Goal: Task Accomplishment & Management: Use online tool/utility

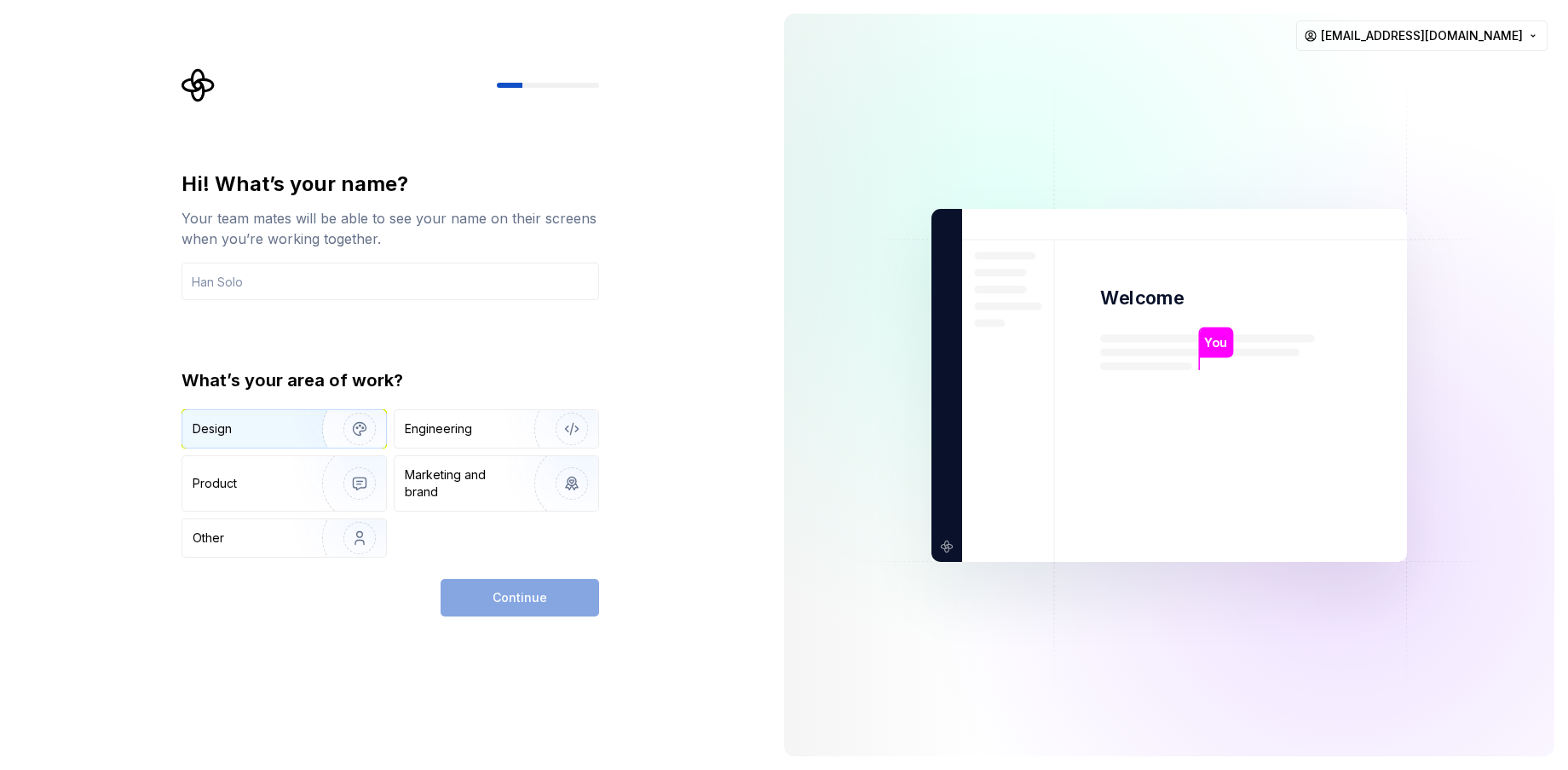
click at [258, 432] on div "Design" at bounding box center [245, 428] width 107 height 17
click at [253, 482] on div "Product" at bounding box center [248, 483] width 113 height 17
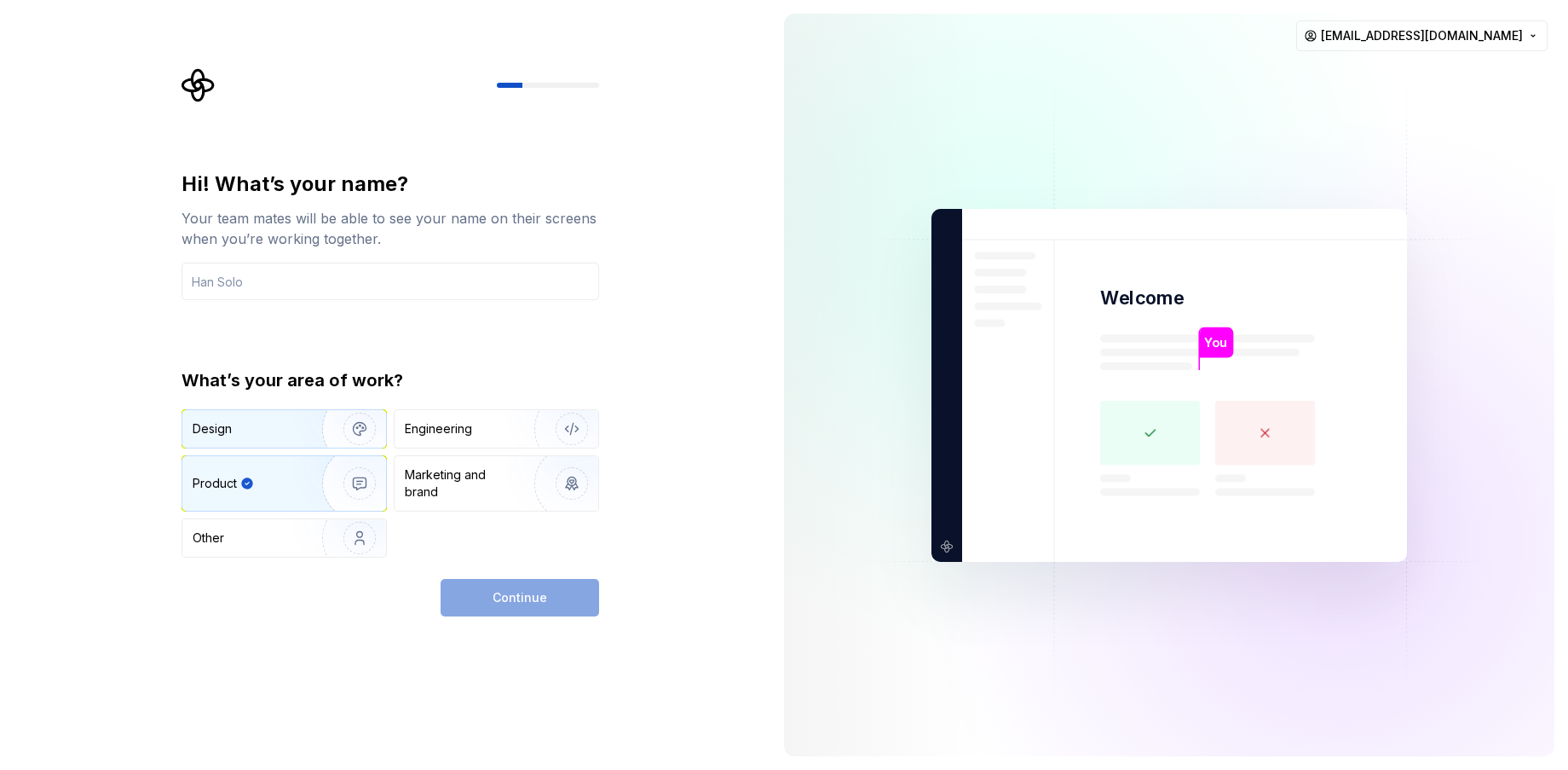
click at [294, 420] on img "button" at bounding box center [348, 428] width 109 height 114
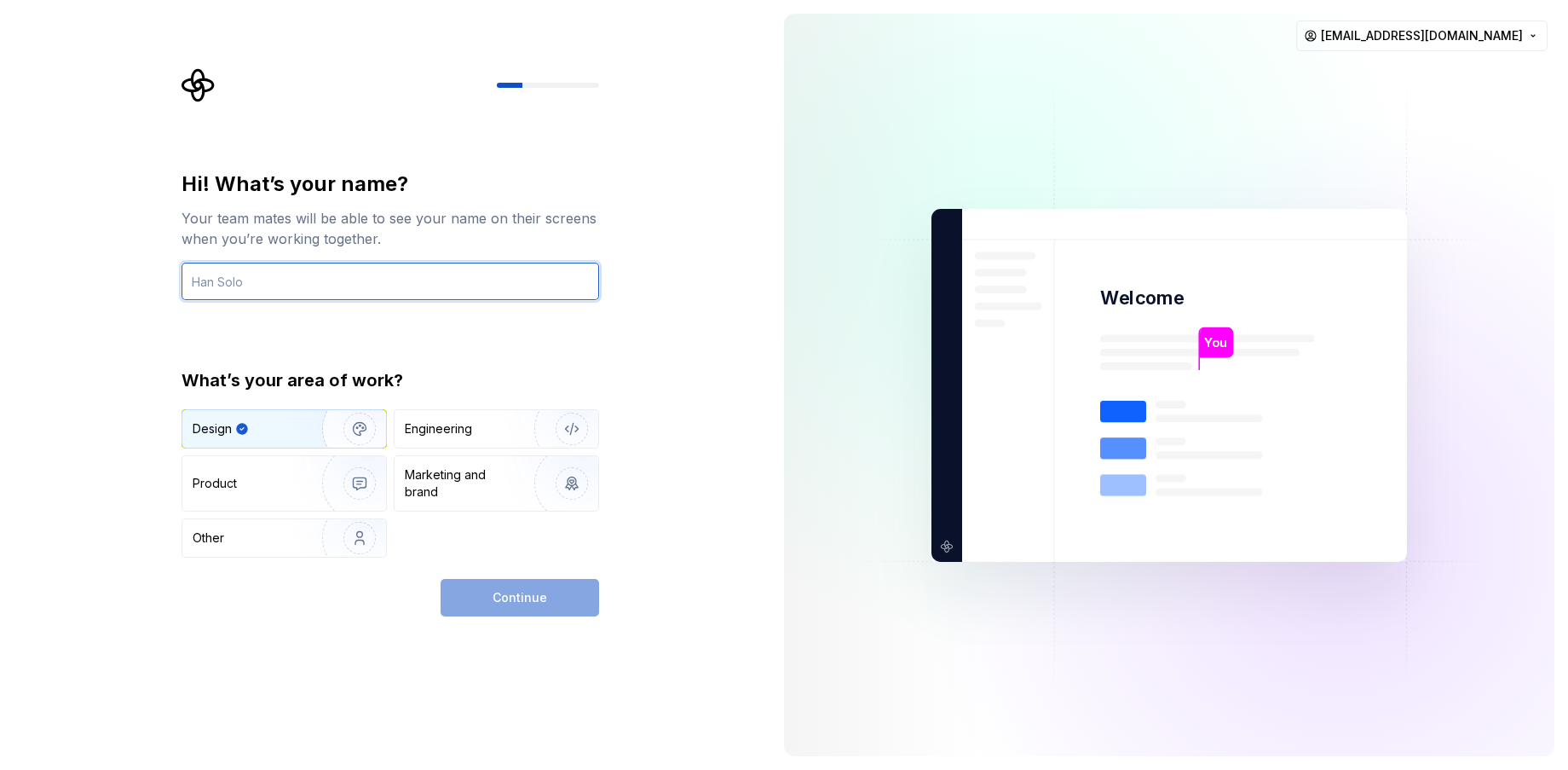
click at [351, 288] on input "text" at bounding box center [390, 281] width 417 height 37
type input "tareq"
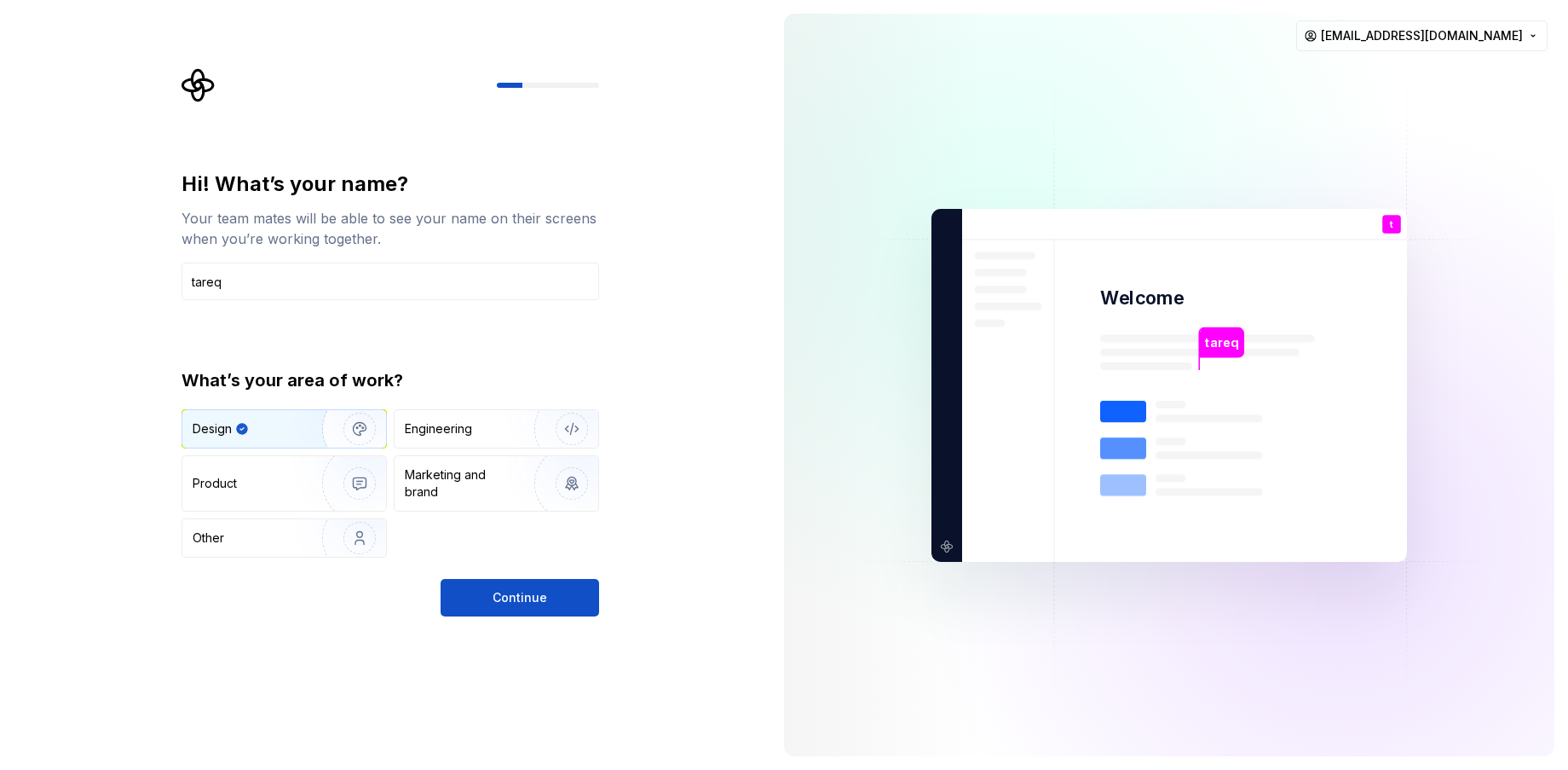
click at [512, 576] on div "Hi! What’s your name? Your team mates will be able to see your name on their sc…" at bounding box center [390, 393] width 417 height 446
click at [513, 592] on span "Continue" at bounding box center [520, 597] width 55 height 17
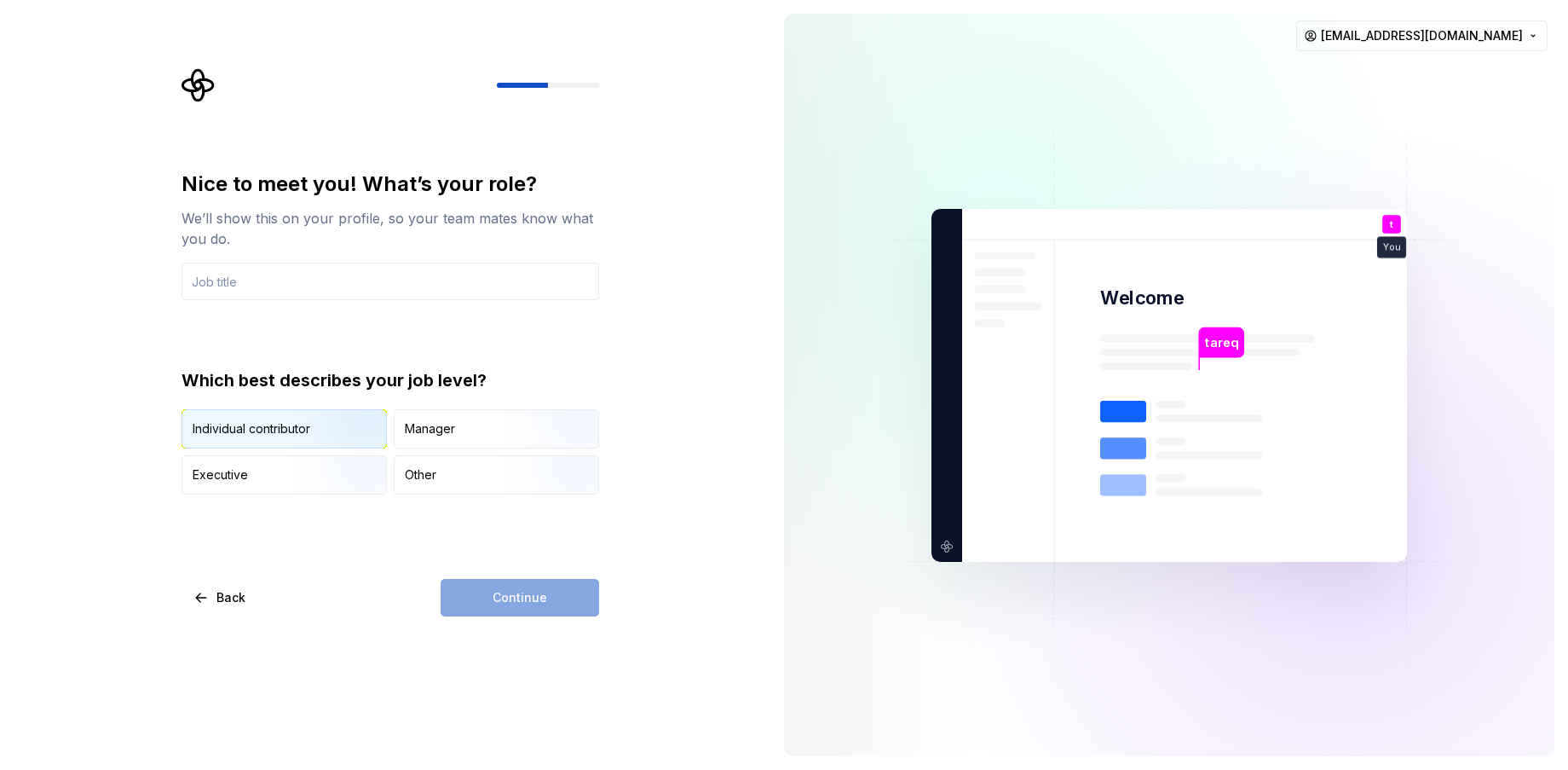
click at [303, 426] on img "button" at bounding box center [345, 450] width 109 height 114
click at [365, 273] on input "text" at bounding box center [390, 281] width 417 height 37
type input "Operation manager"
click at [508, 607] on button "Continue" at bounding box center [519, 597] width 159 height 37
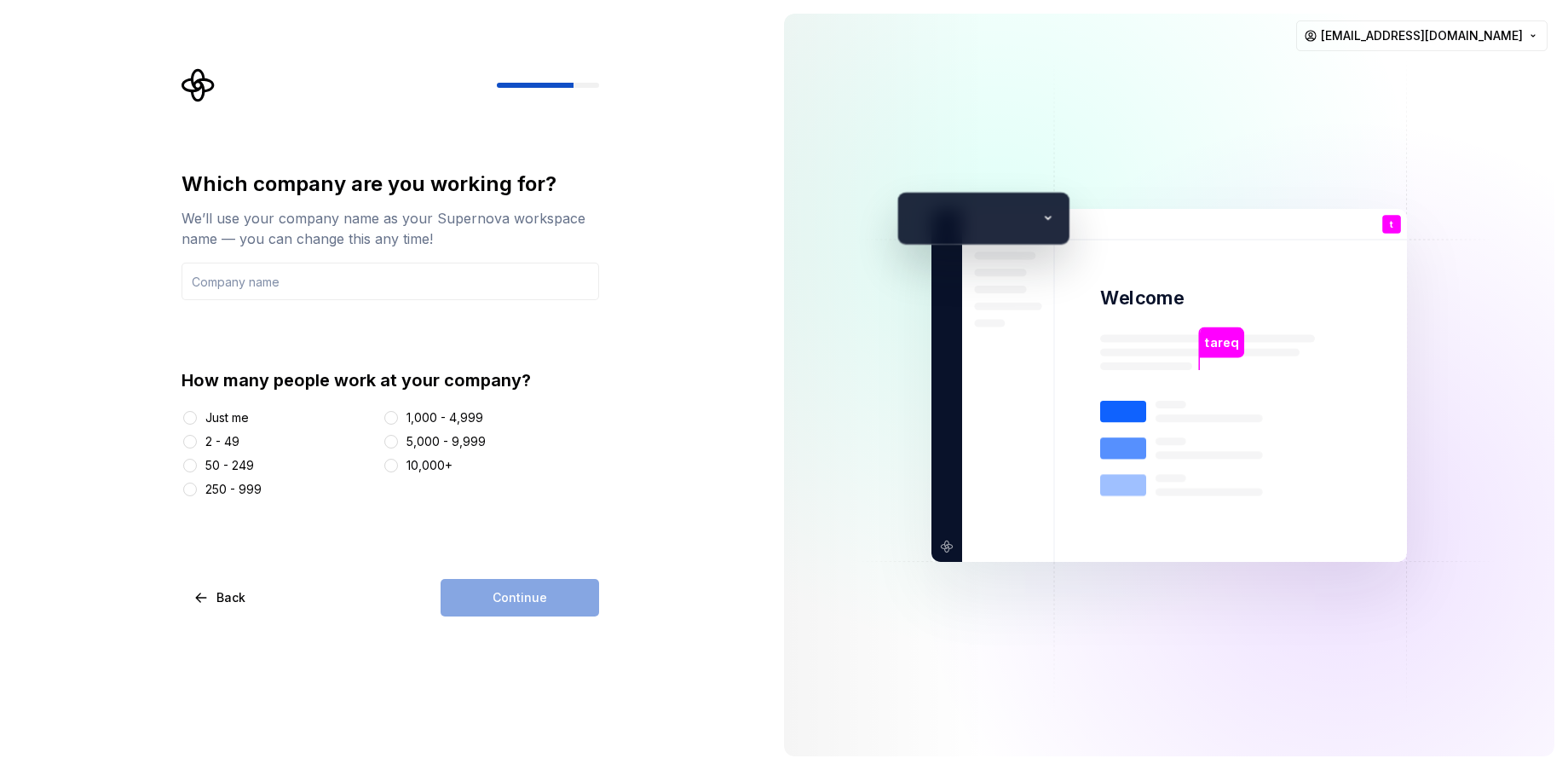
click at [199, 416] on div "Just me" at bounding box center [278, 417] width 194 height 17
click at [227, 419] on div "Just me" at bounding box center [227, 417] width 43 height 17
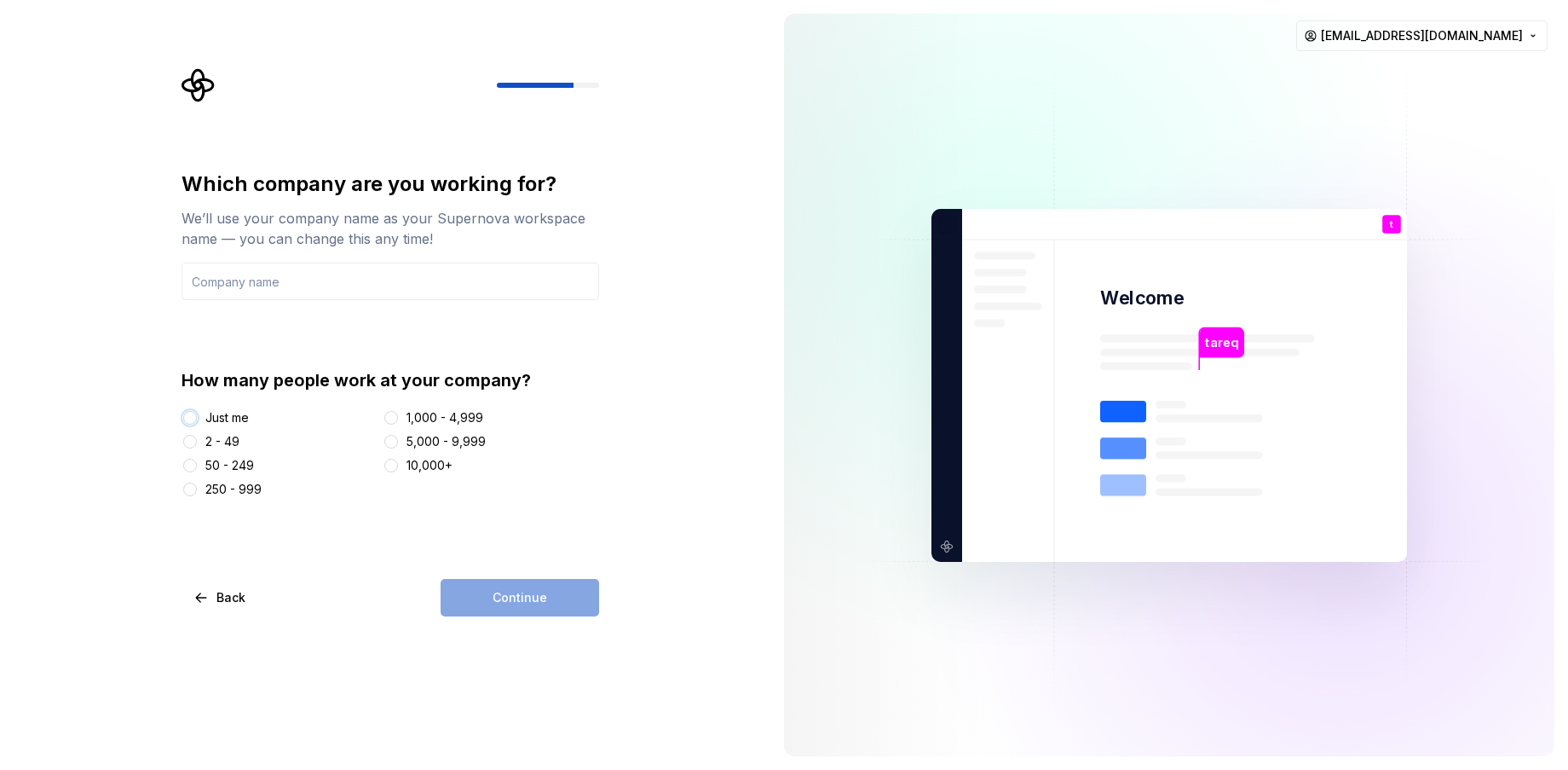
click at [197, 419] on button "Just me" at bounding box center [190, 417] width 13 height 13
click at [274, 291] on input "text" at bounding box center [390, 281] width 417 height 37
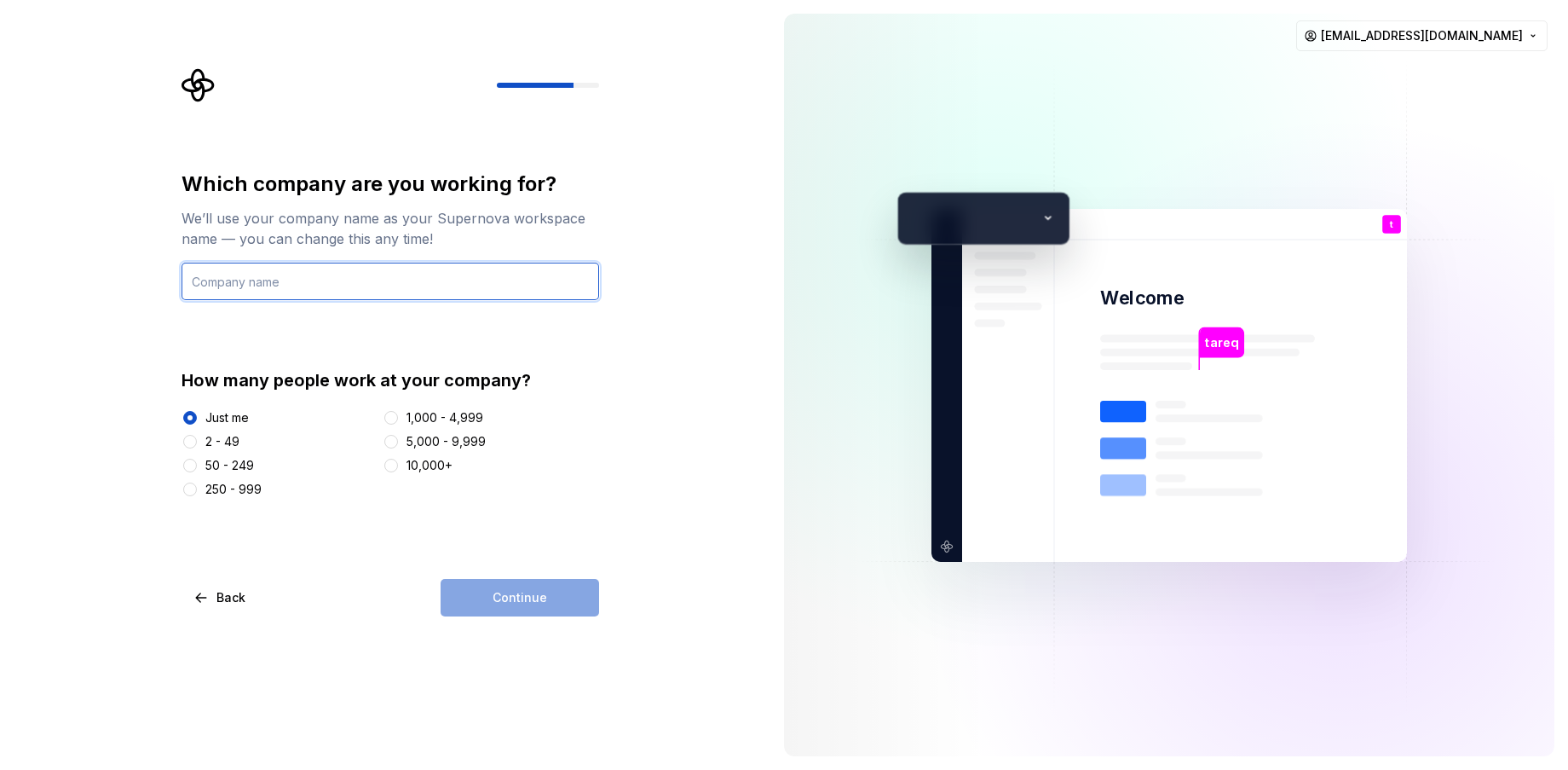
type input "[PERSON_NAME]"
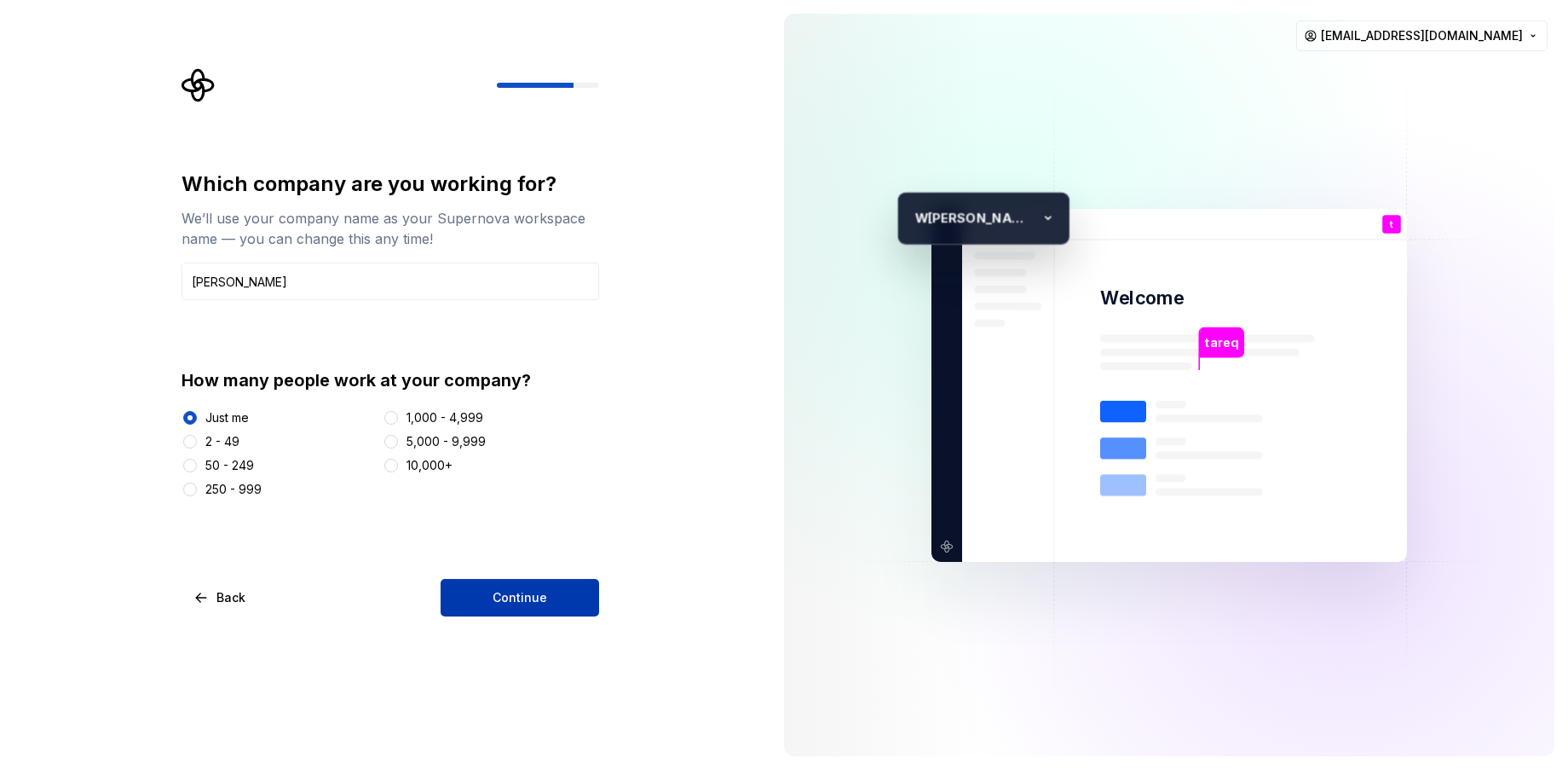
click at [484, 604] on button "Continue" at bounding box center [519, 597] width 159 height 37
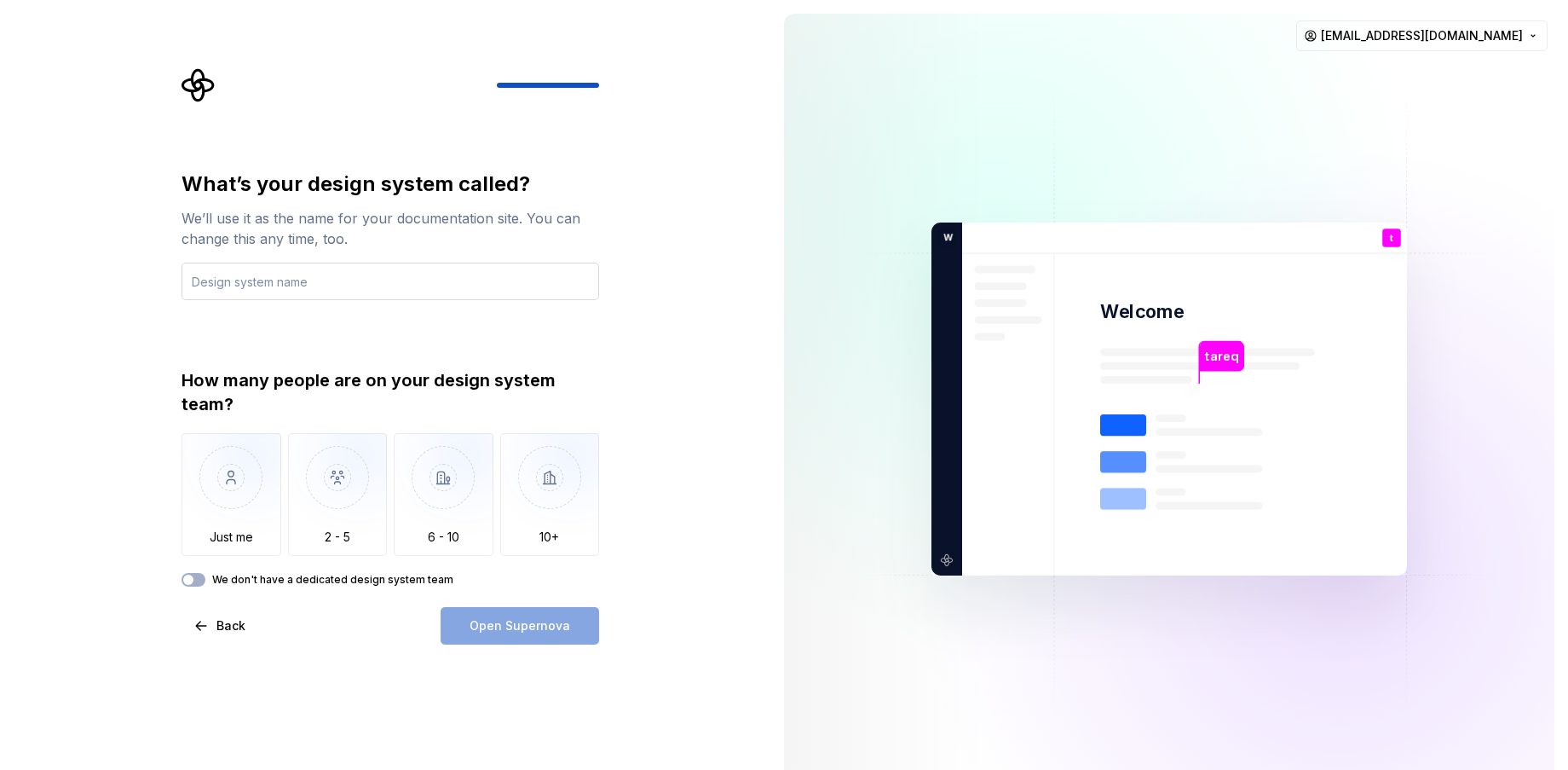
click at [373, 276] on input "text" at bounding box center [390, 281] width 417 height 37
type input "news sent"
click at [237, 448] on img "button" at bounding box center [231, 490] width 100 height 114
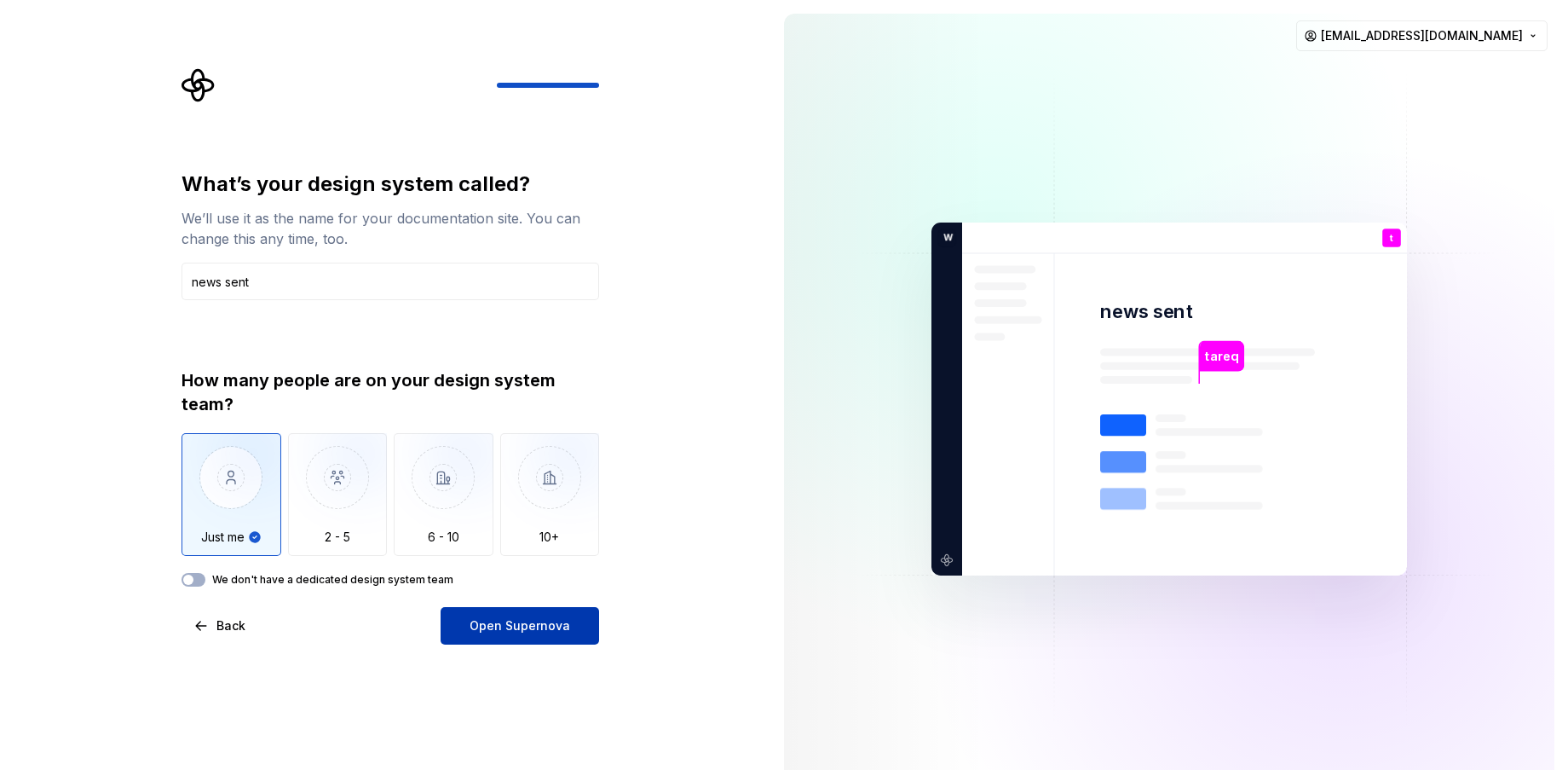
click at [481, 628] on span "Open Supernova" at bounding box center [520, 626] width 101 height 17
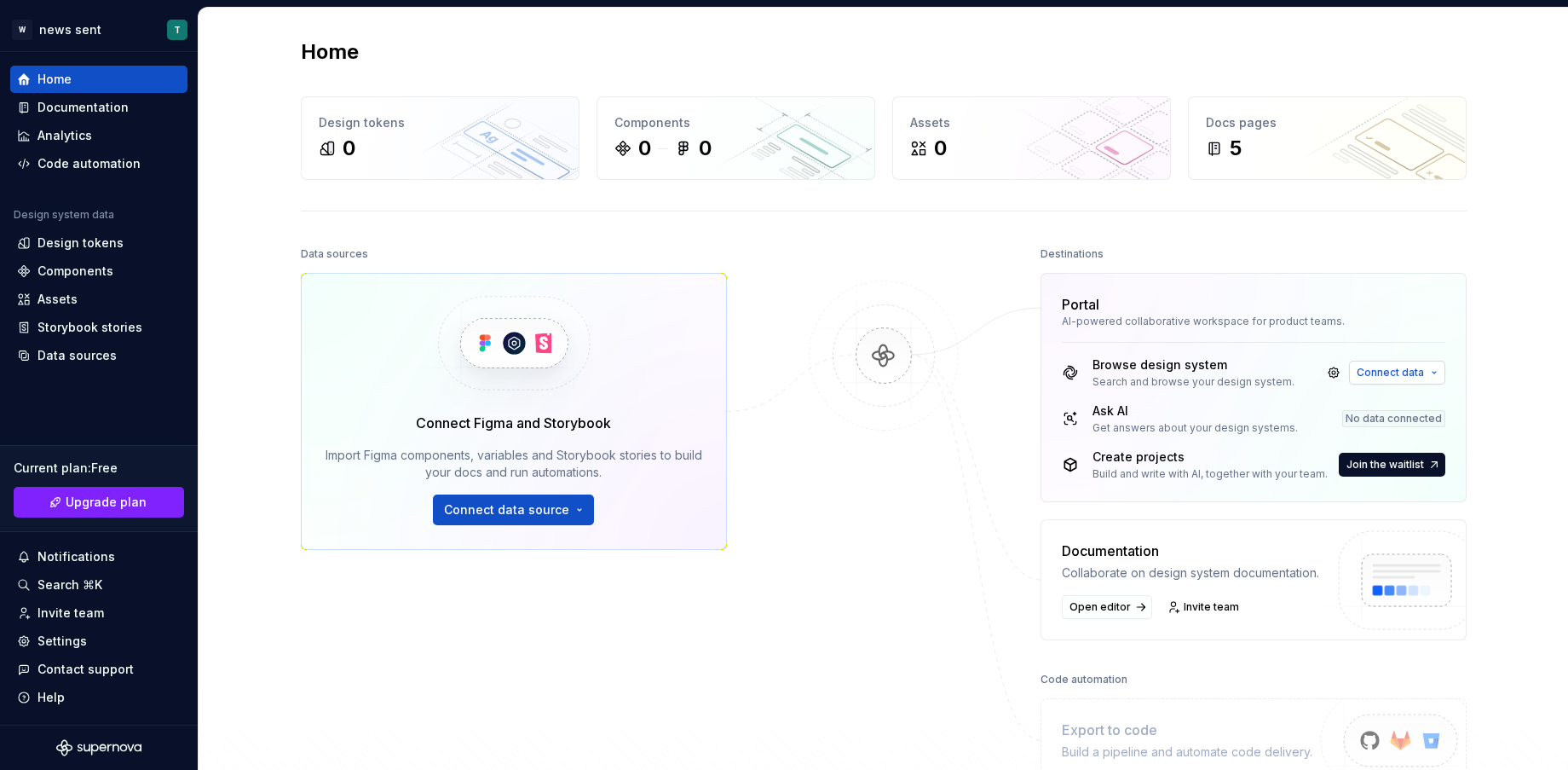
click at [1370, 371] on span "Connect data" at bounding box center [1391, 372] width 67 height 13
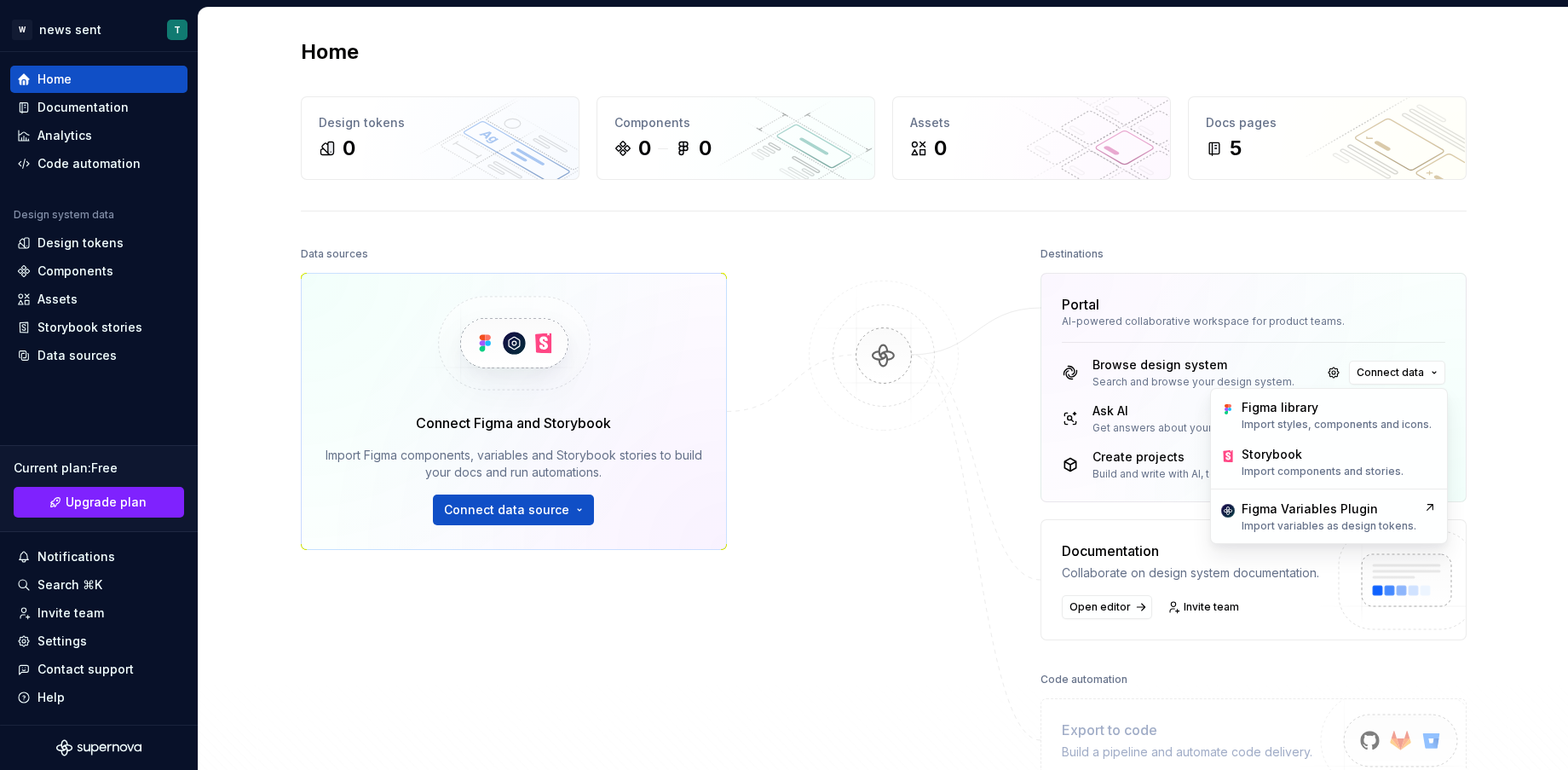
click at [1527, 290] on div "Home Design tokens 0 Components 0 0 Assets 0 Docs pages 5 Data sources Connect …" at bounding box center [883, 445] width 1370 height 874
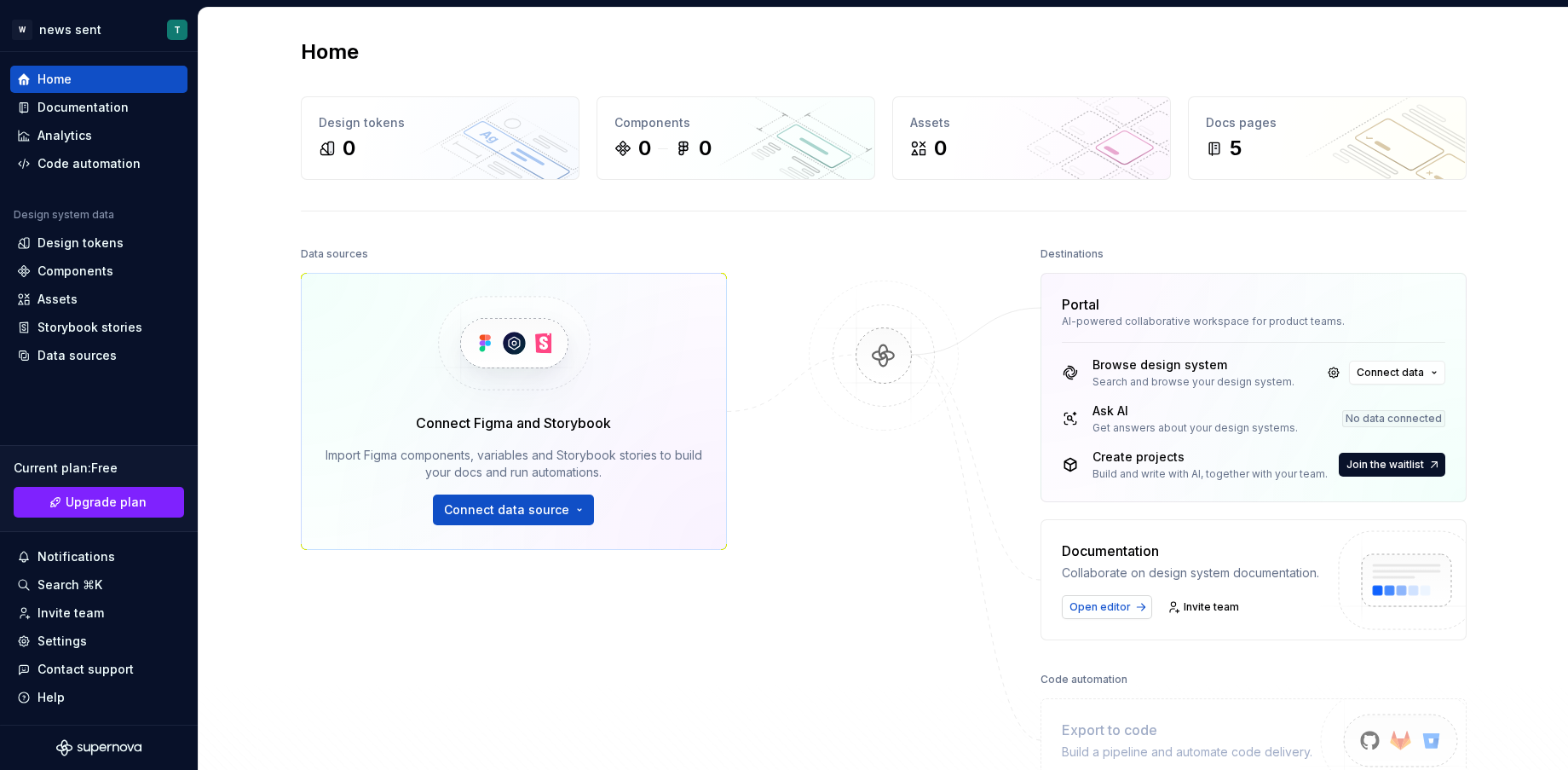
click at [1106, 605] on span "Open editor" at bounding box center [1099, 606] width 61 height 13
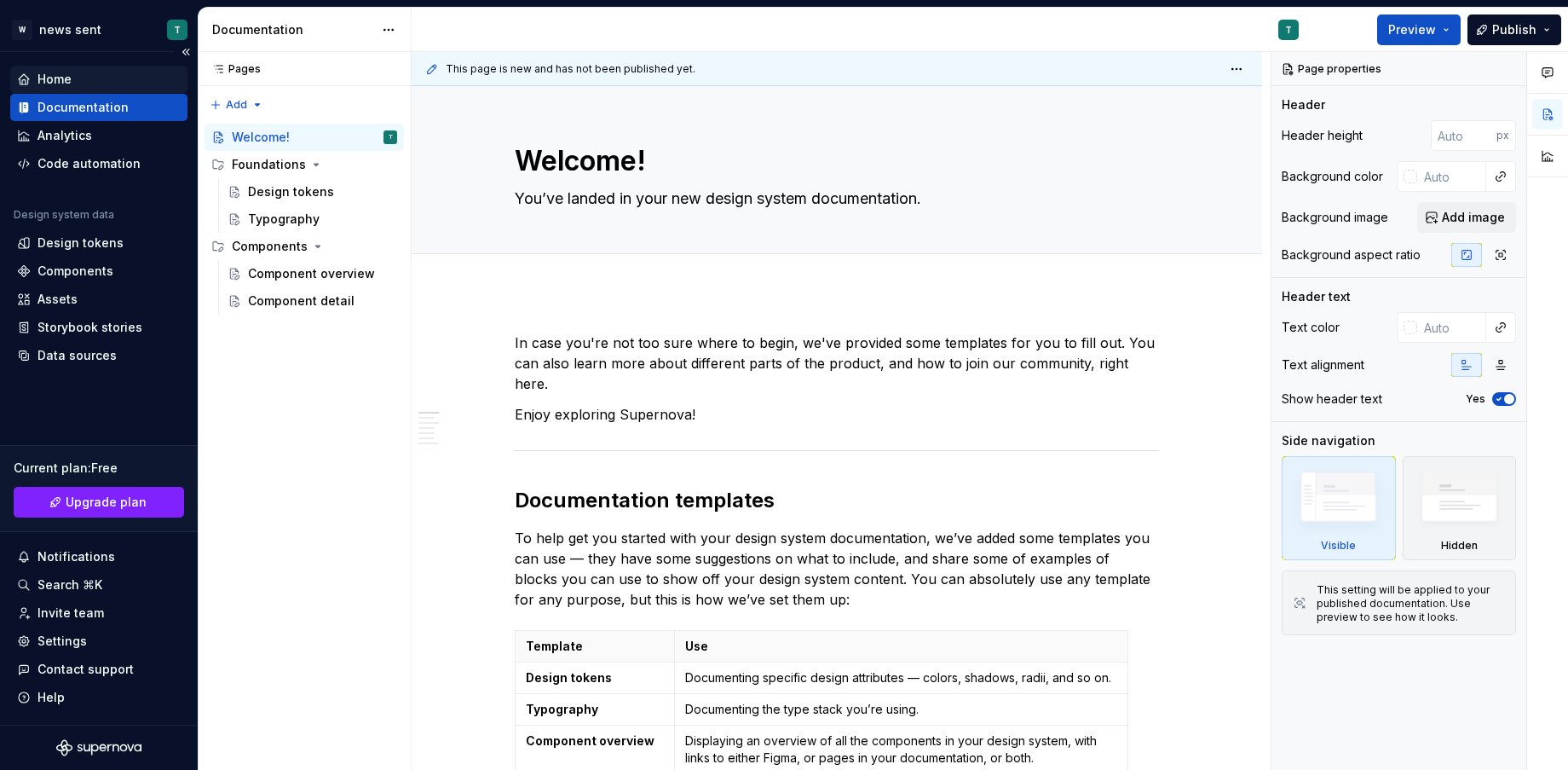
click at [63, 71] on div "Home" at bounding box center [54, 79] width 34 height 17
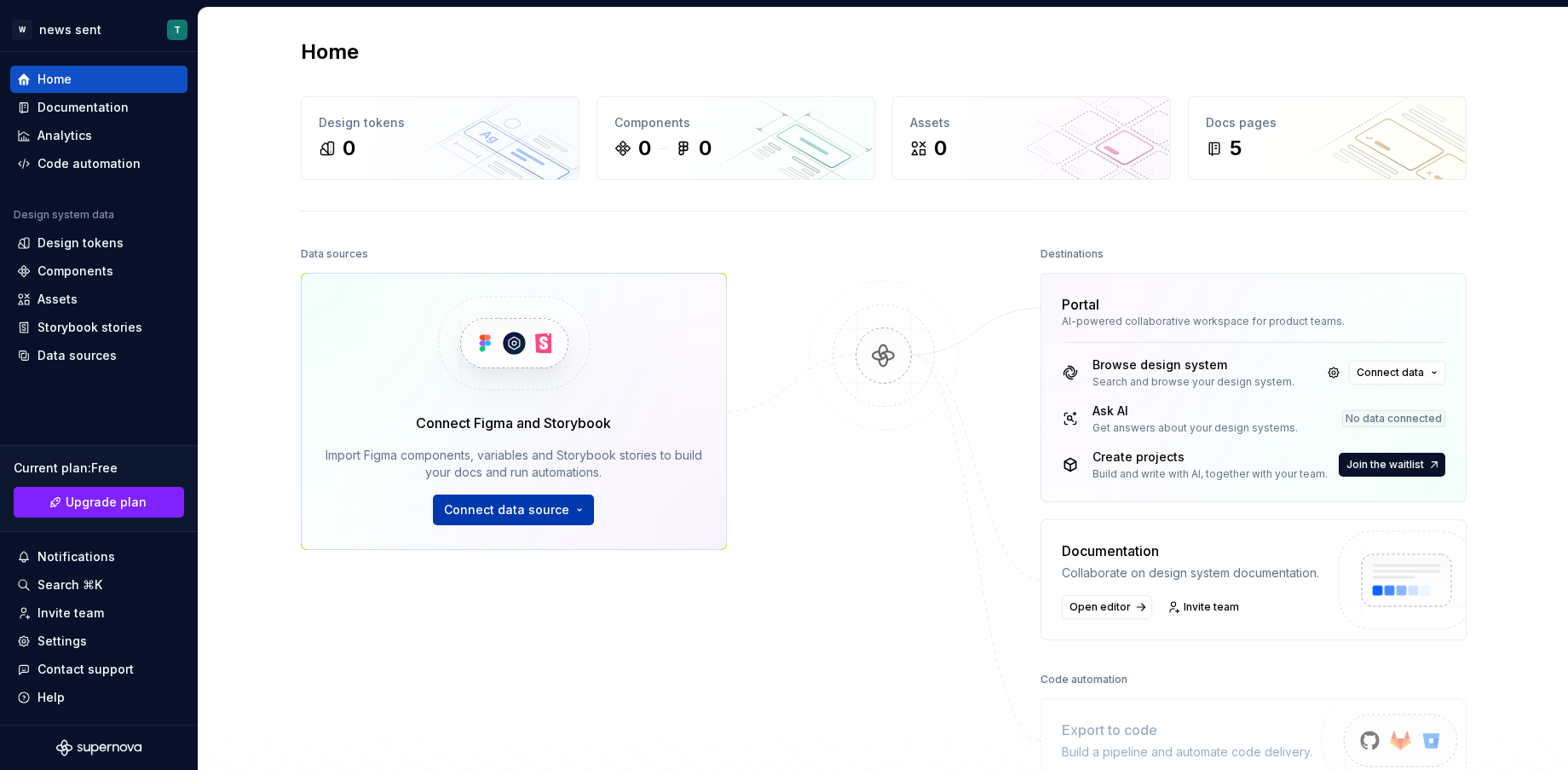
click at [566, 513] on button "Connect data source" at bounding box center [514, 509] width 161 height 31
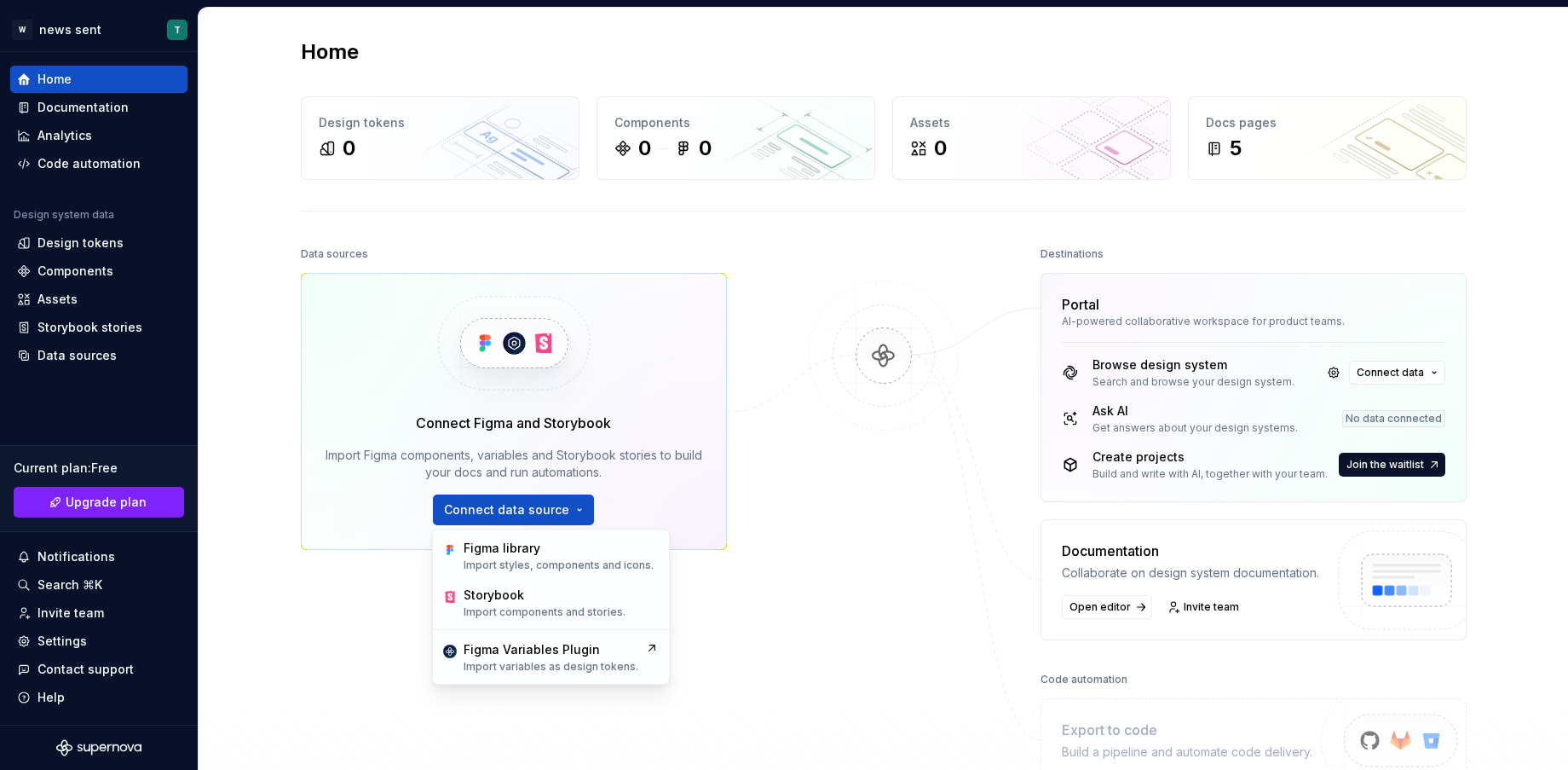
click at [868, 409] on img at bounding box center [883, 373] width 166 height 185
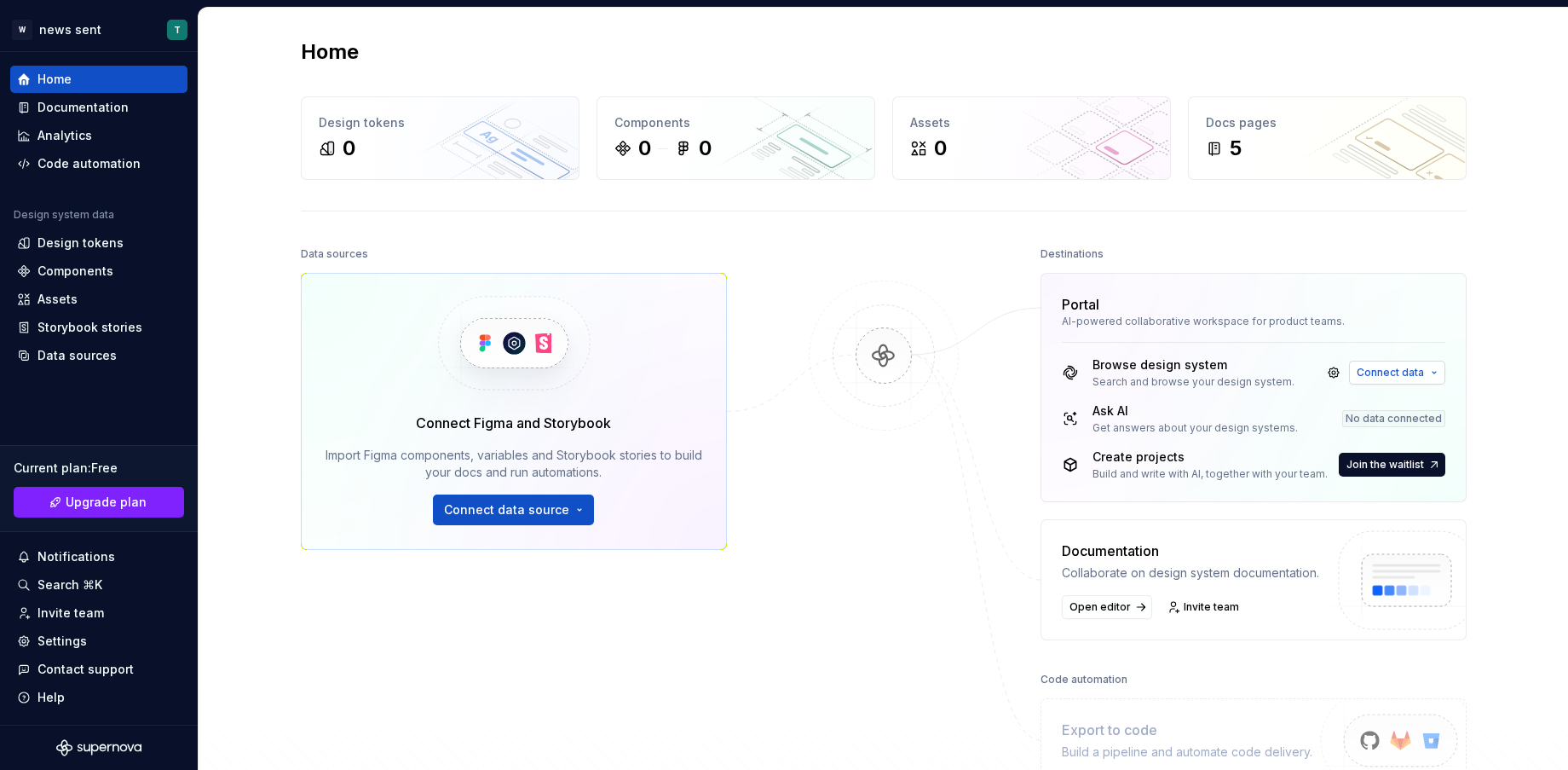
click at [1393, 379] on button "Connect data" at bounding box center [1397, 372] width 97 height 24
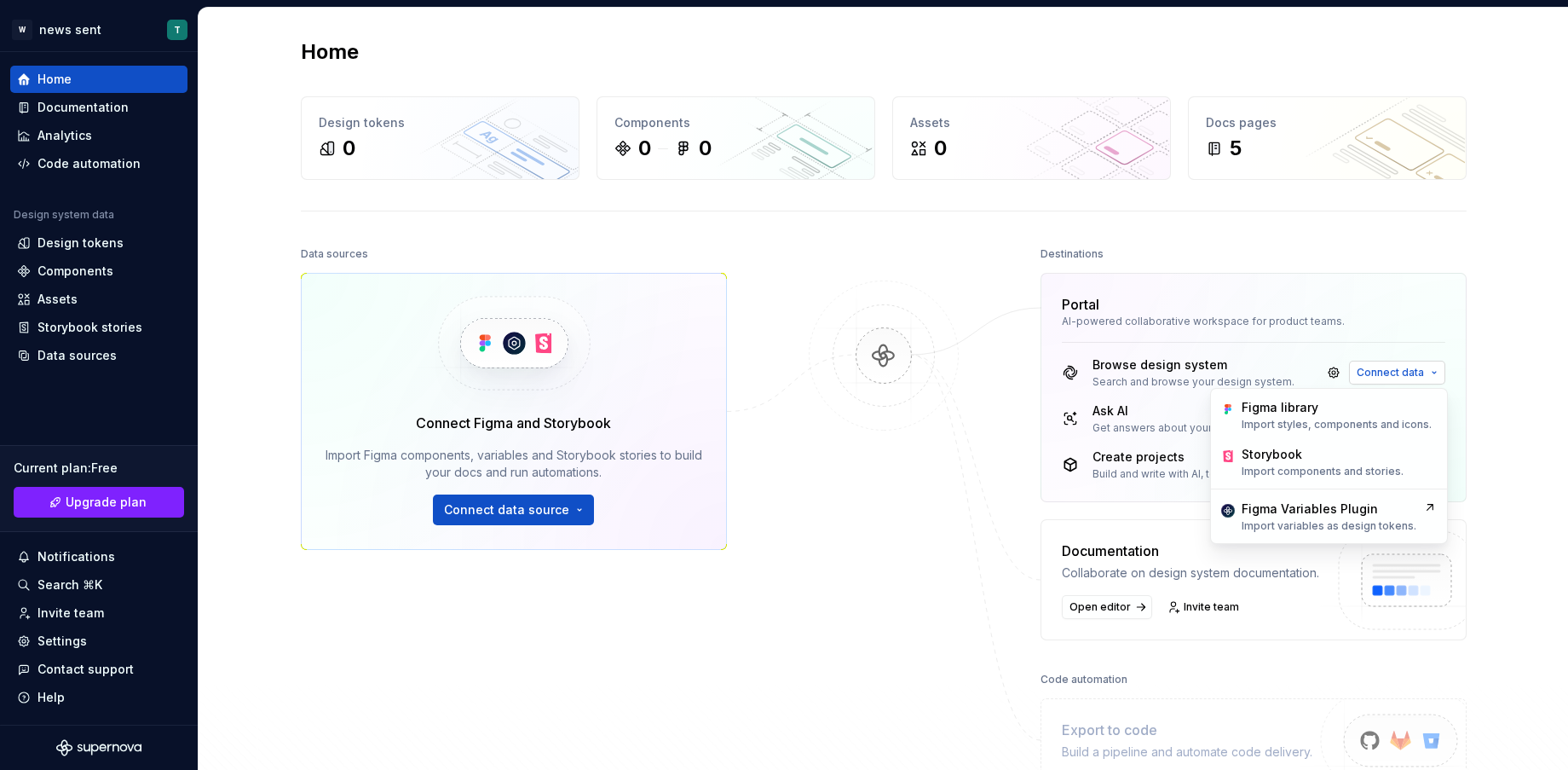
click at [1398, 378] on span "Connect data" at bounding box center [1391, 372] width 67 height 13
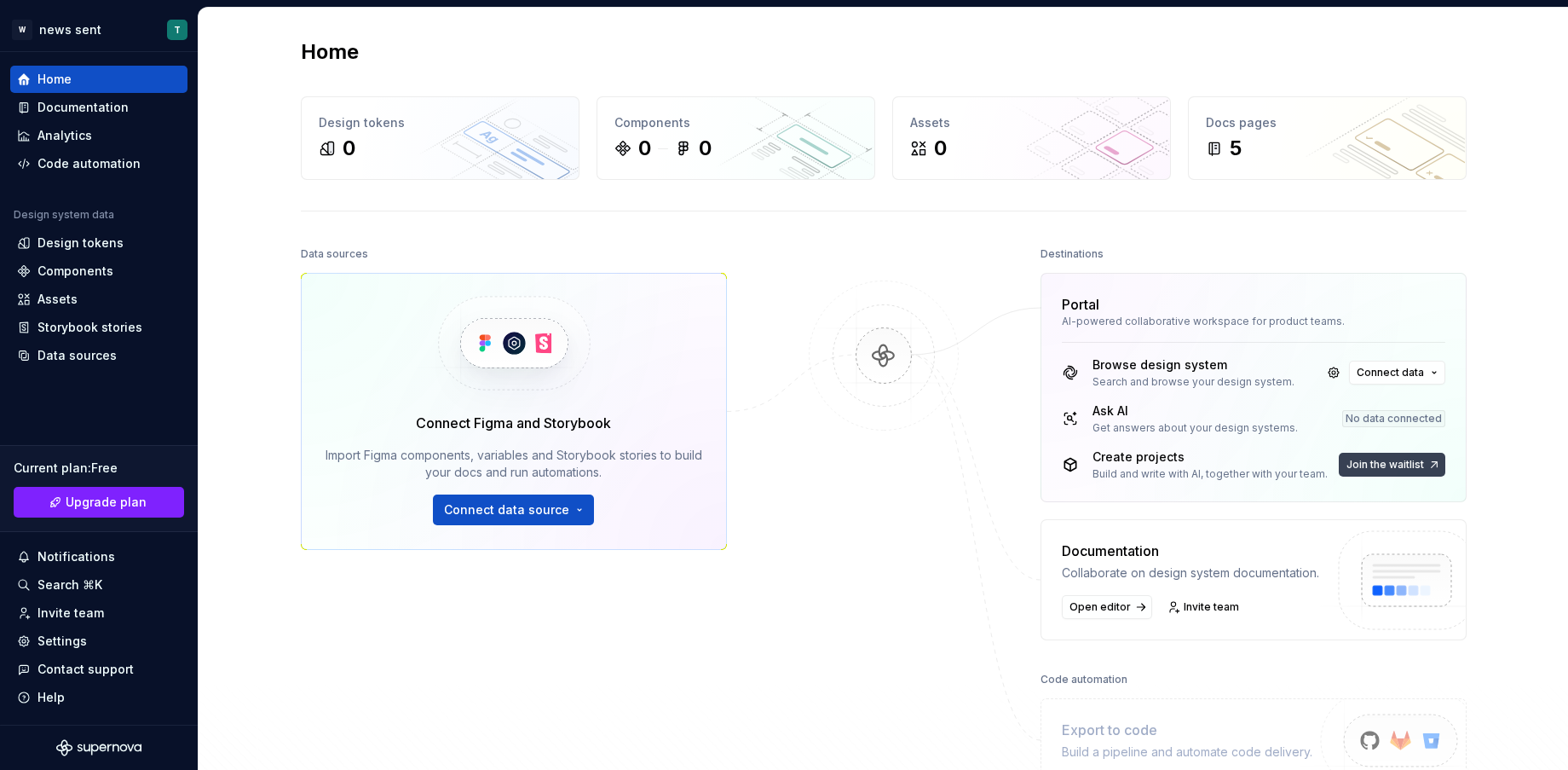
click at [1401, 457] on button "Join the waitlist" at bounding box center [1392, 464] width 106 height 24
click at [102, 107] on div "Documentation" at bounding box center [82, 107] width 91 height 17
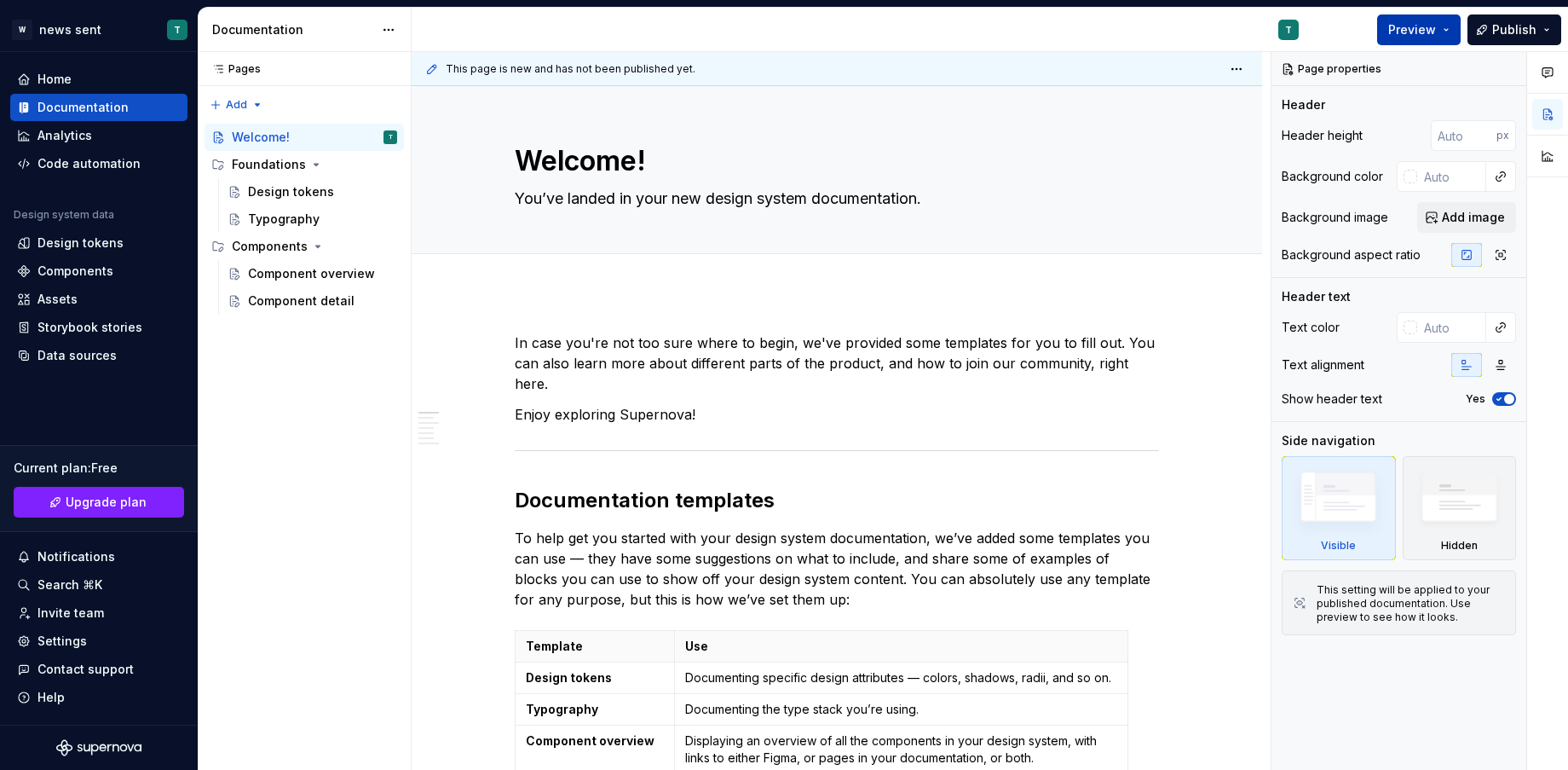
click at [1441, 20] on button "Preview" at bounding box center [1419, 29] width 83 height 31
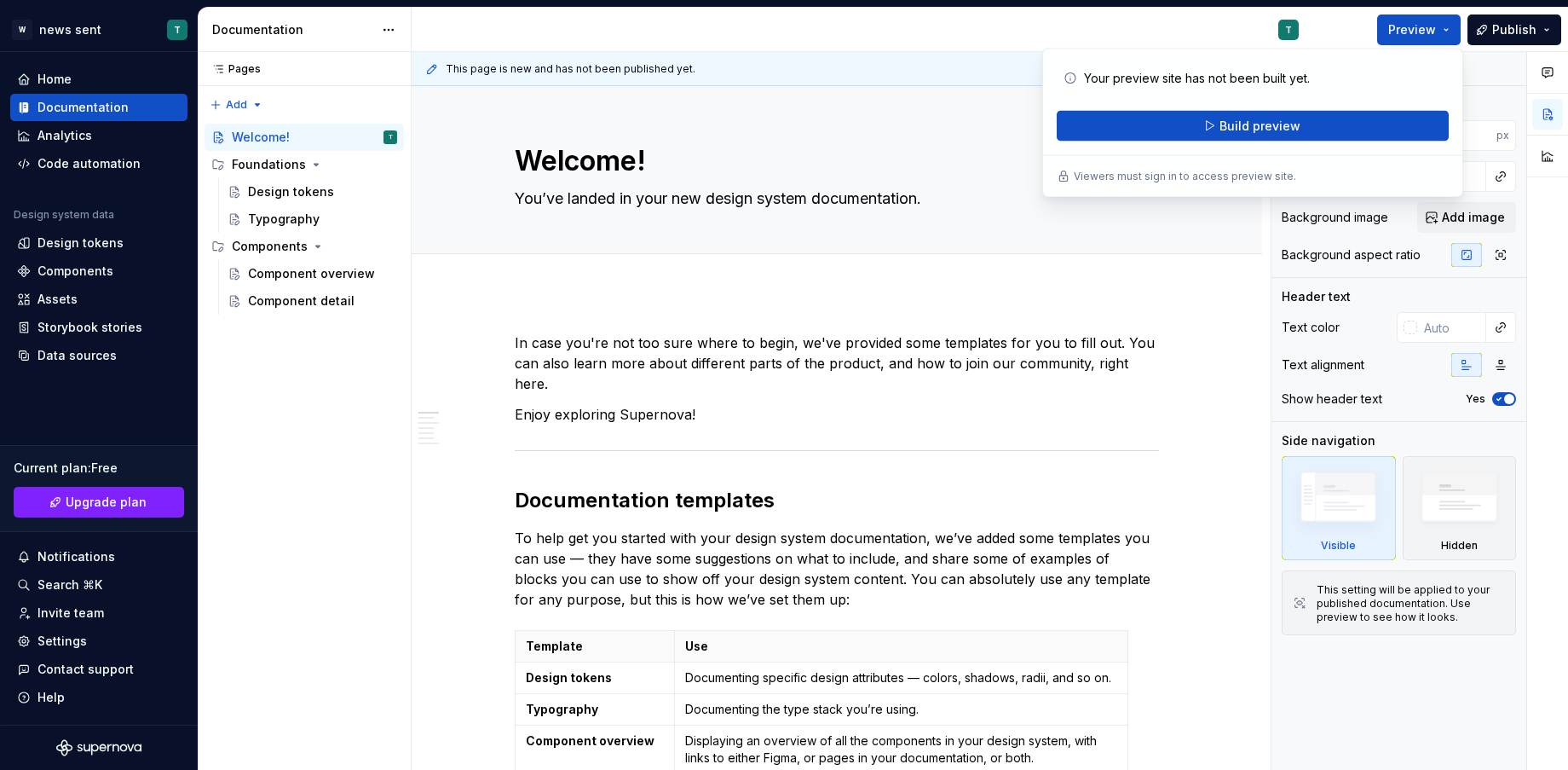
click at [766, 79] on div "This page is new and has not been published yet." at bounding box center [837, 69] width 850 height 34
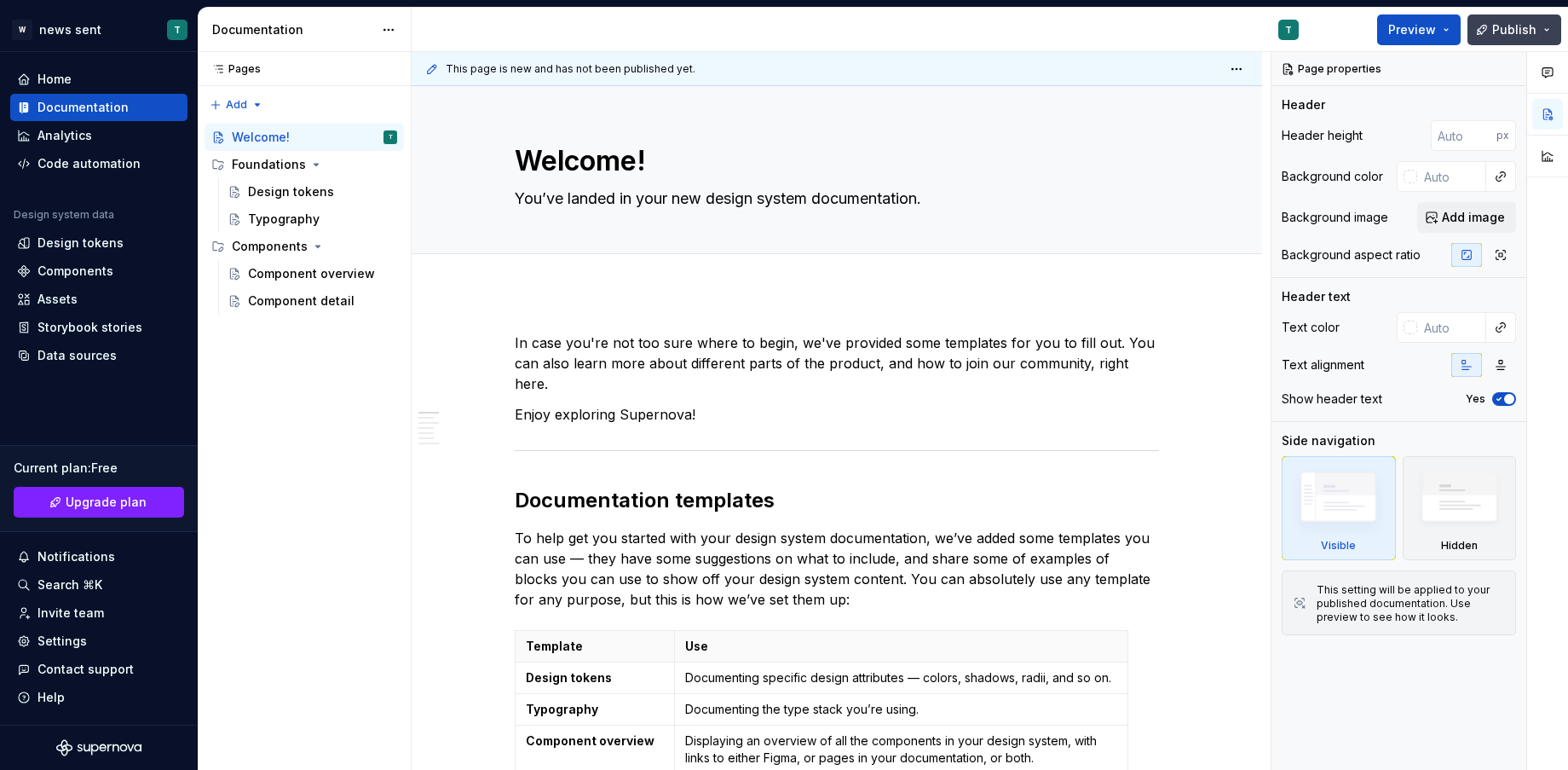
click at [1522, 19] on button "Publish" at bounding box center [1515, 29] width 94 height 31
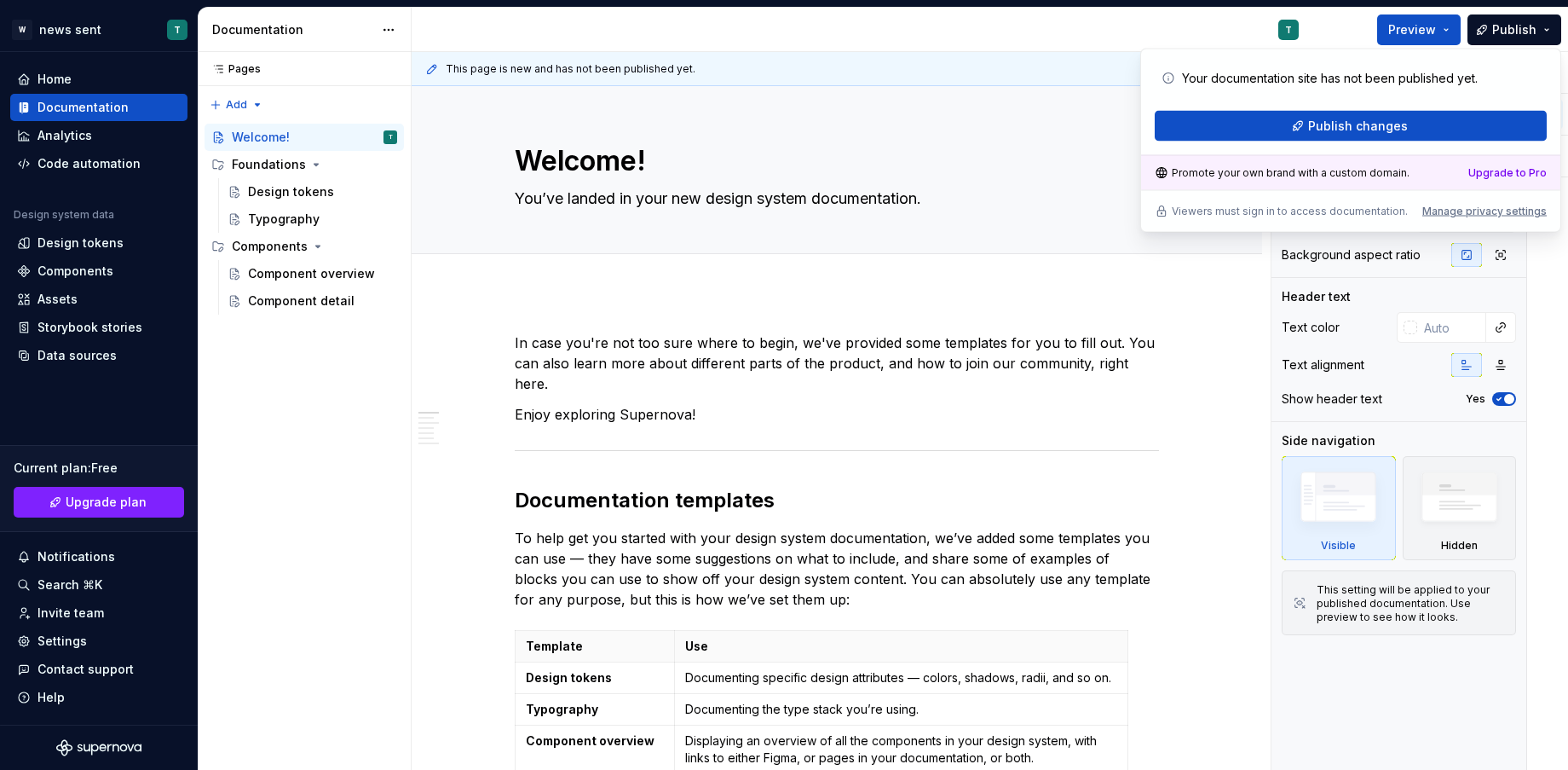
click at [1029, 36] on div "T" at bounding box center [862, 30] width 901 height 44
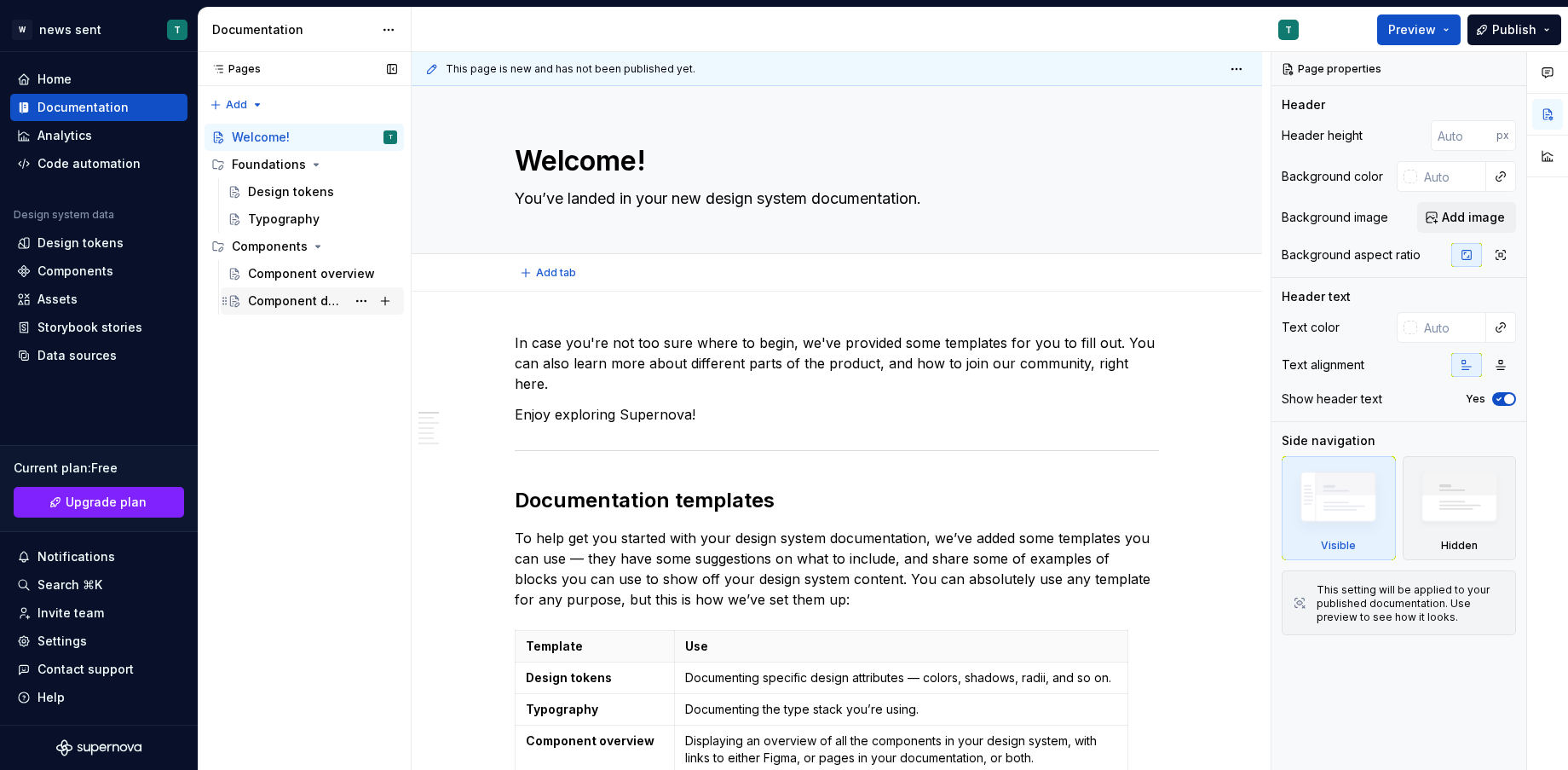
type textarea "*"
click at [118, 749] on icon "Supernova Logo" at bounding box center [98, 747] width 85 height 17
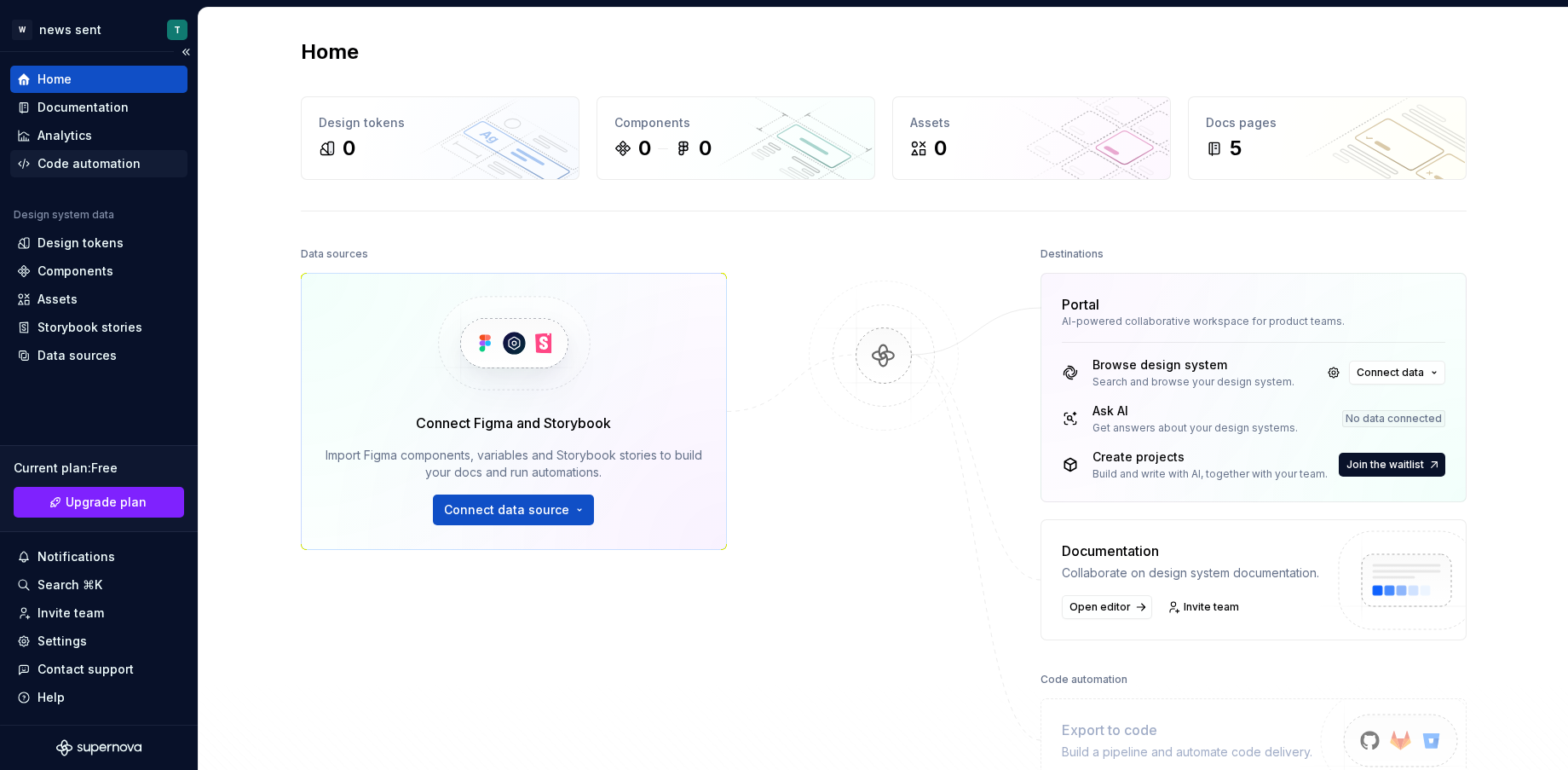
click at [78, 160] on div "Code automation" at bounding box center [89, 163] width 103 height 17
click at [91, 22] on html "W news sent T Home Documentation Analytics Code automation Design system data D…" at bounding box center [784, 385] width 1568 height 770
click at [270, 344] on html "W news sent T Home Documentation Analytics Code automation Design system data D…" at bounding box center [784, 385] width 1568 height 770
click at [572, 502] on button "Connect data source" at bounding box center [514, 509] width 161 height 31
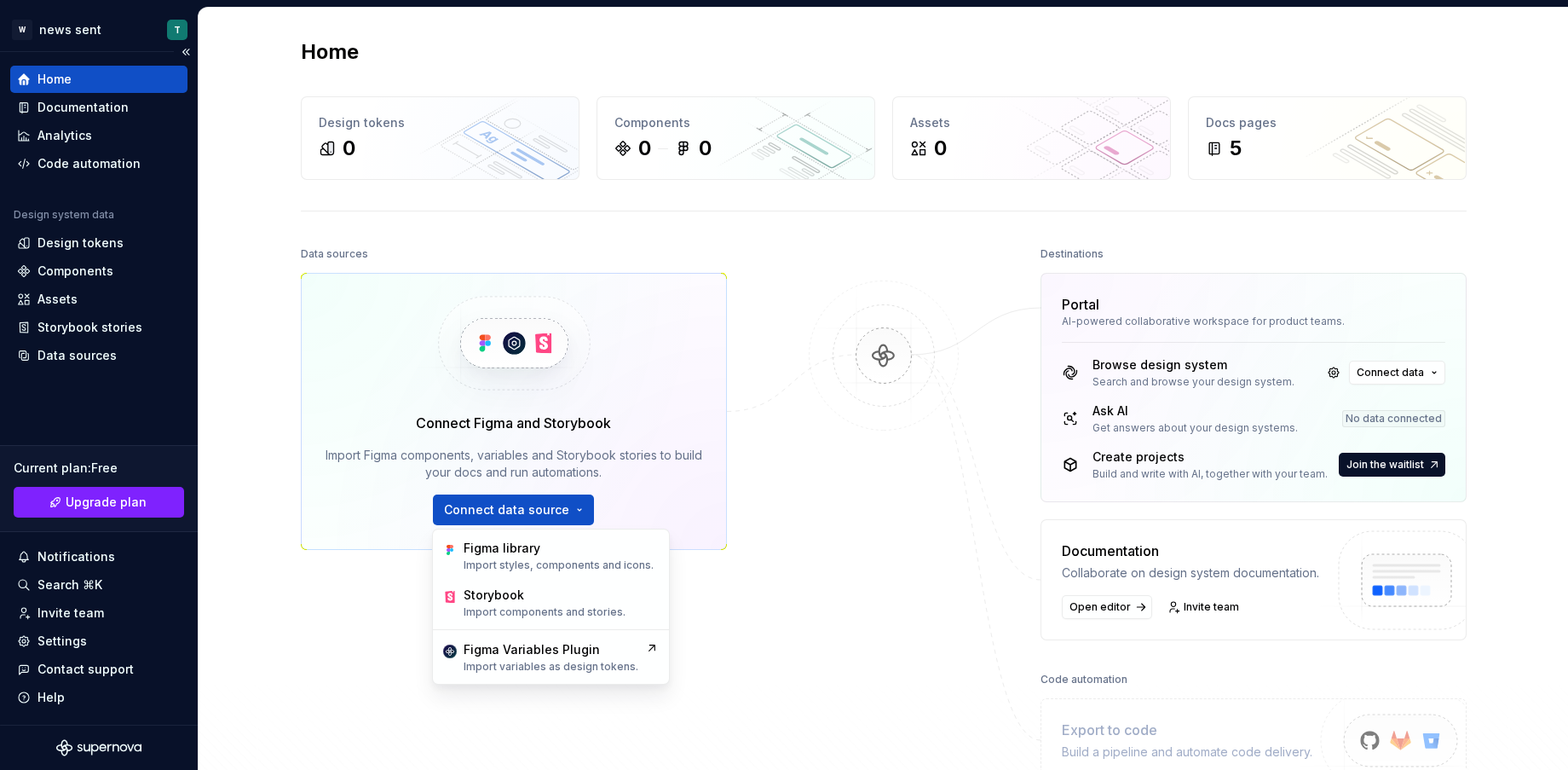
click at [146, 408] on div "Home Documentation Analytics Code automation Design system data Design tokens C…" at bounding box center [98, 388] width 198 height 673
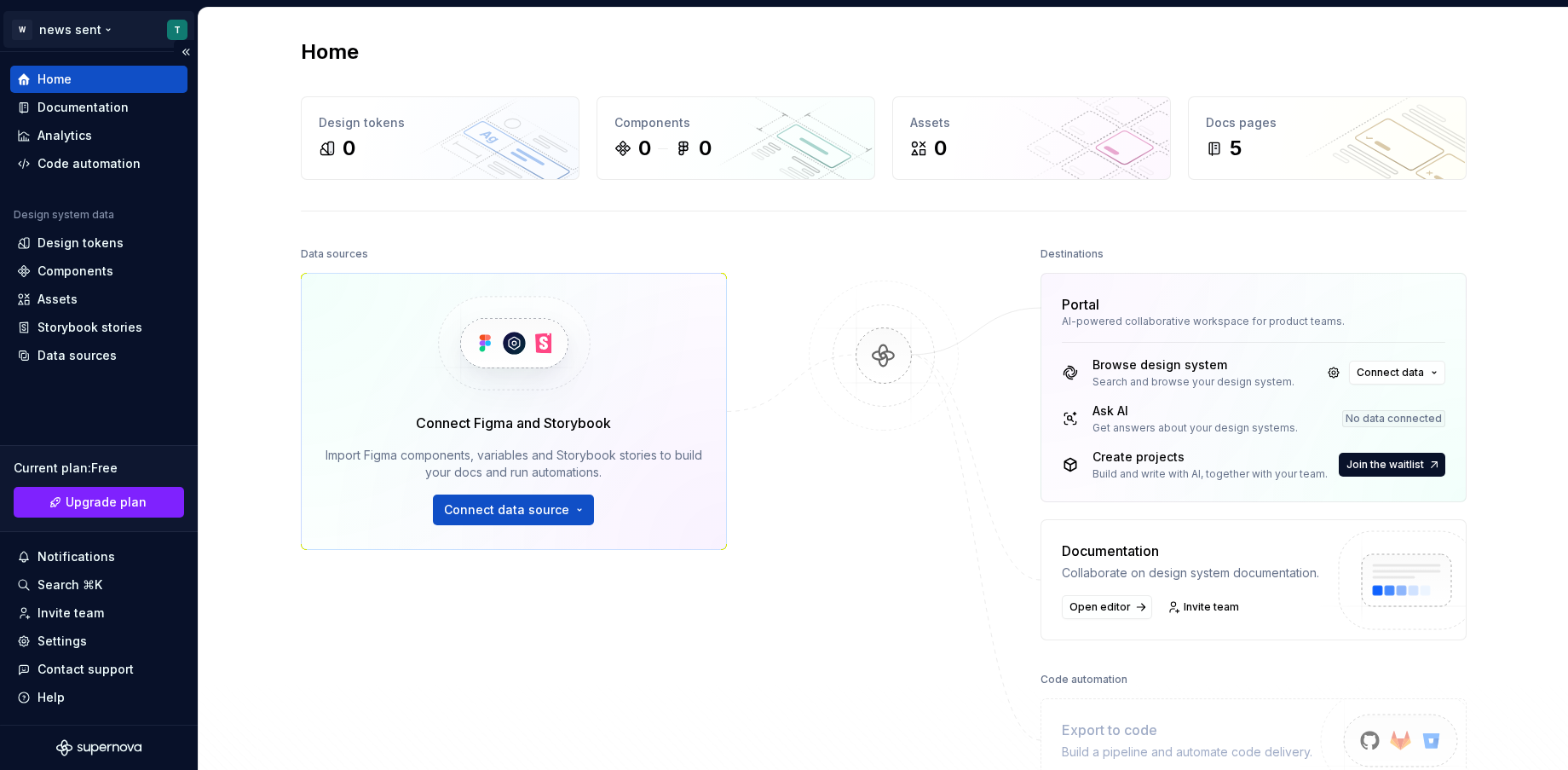
click at [109, 25] on html "W news sent T Home Documentation Analytics Code automation Design system data D…" at bounding box center [784, 385] width 1568 height 770
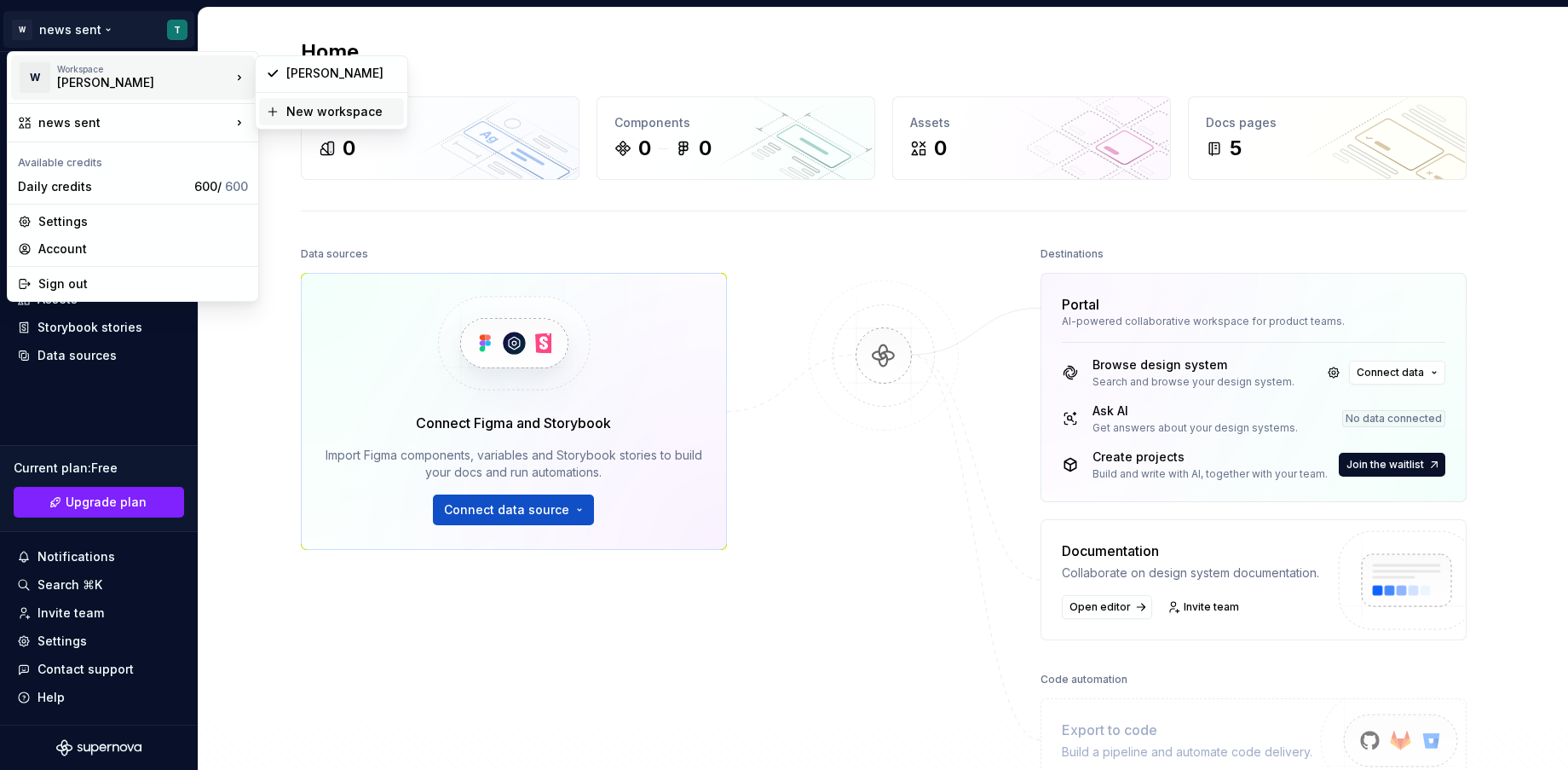
click at [314, 106] on div "New workspace" at bounding box center [341, 111] width 111 height 17
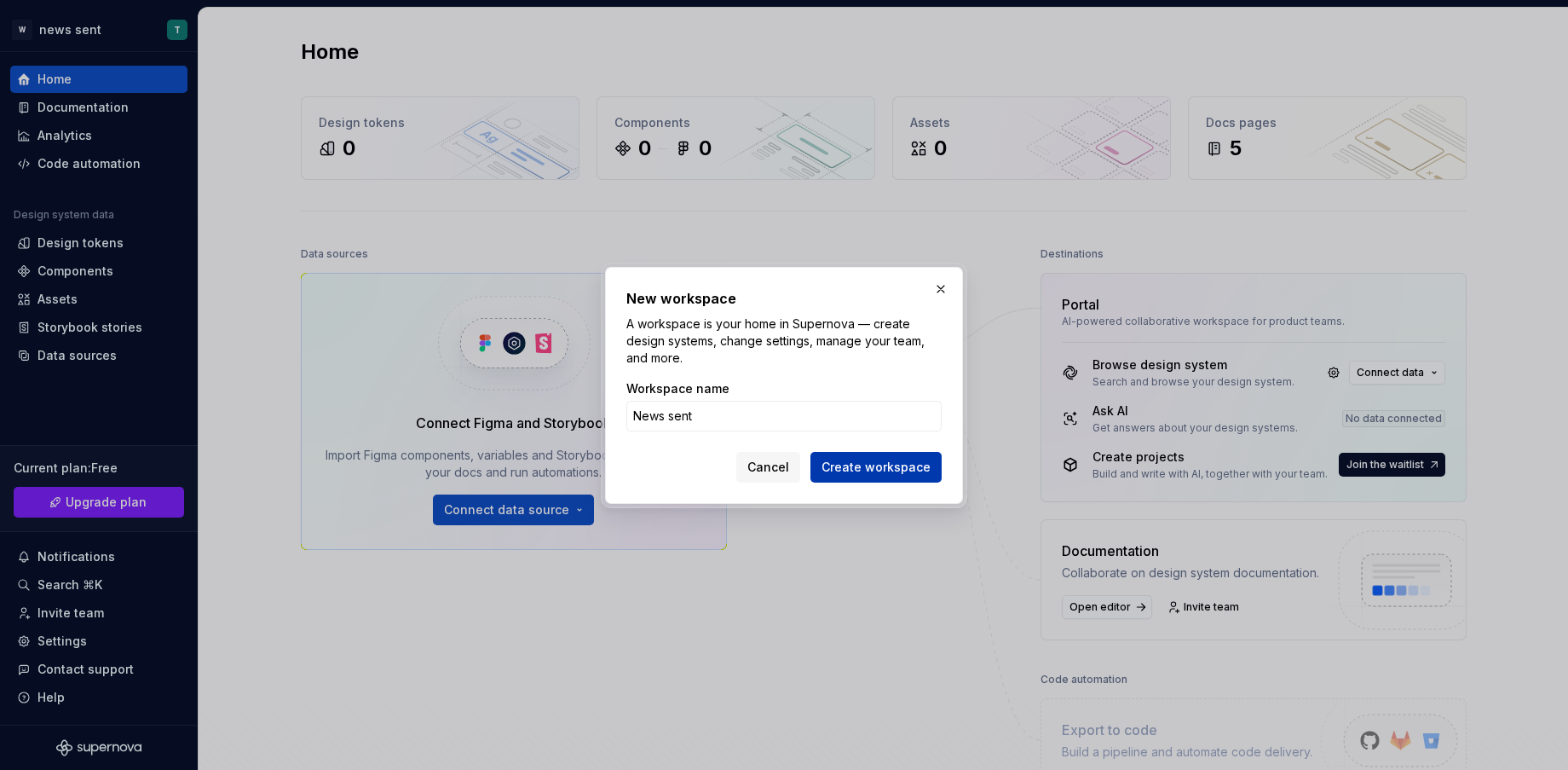
type input "News sent"
click at [872, 474] on span "Create workspace" at bounding box center [875, 467] width 109 height 17
